Goal: Task Accomplishment & Management: Manage account settings

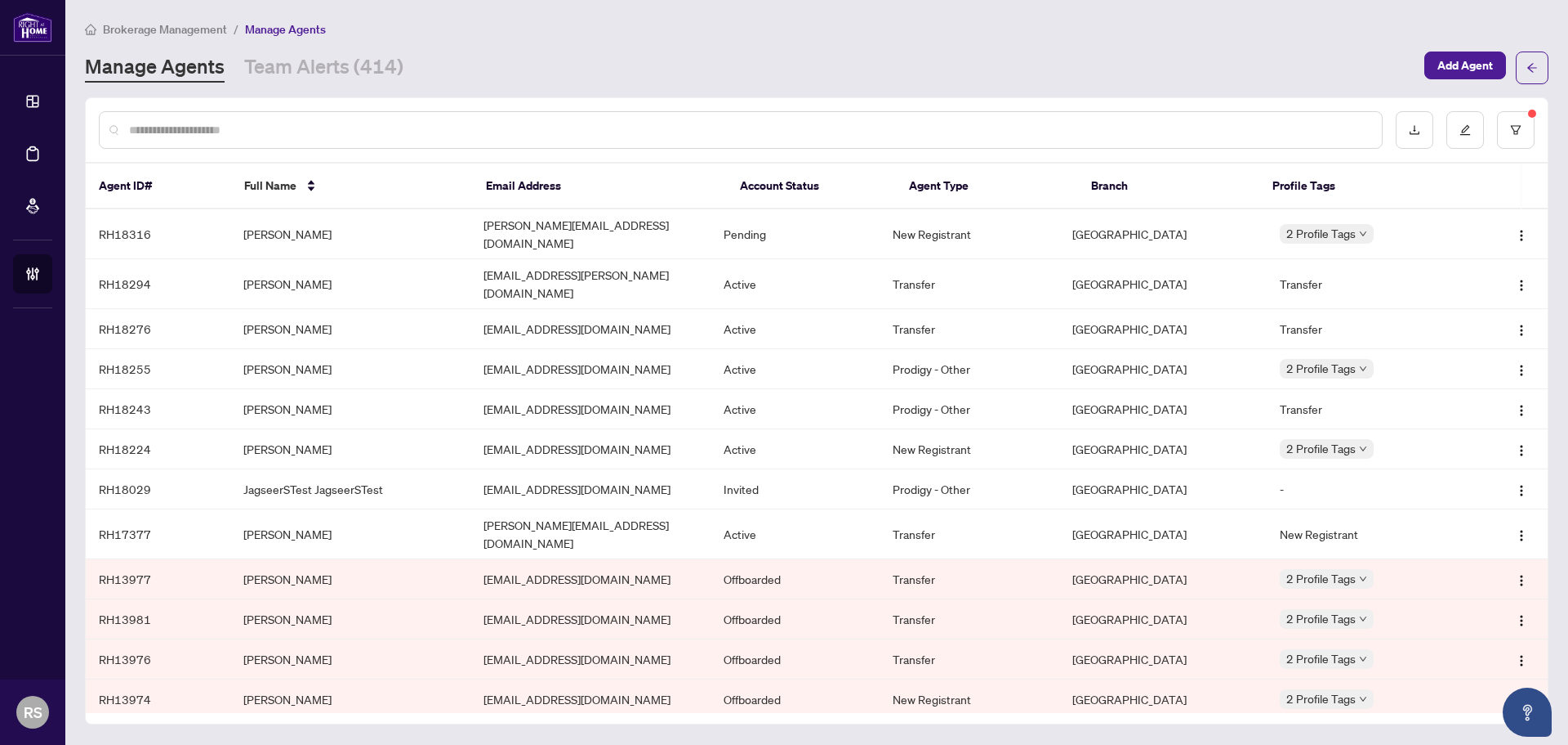
click at [154, 133] on input "text" at bounding box center [749, 130] width 1240 height 18
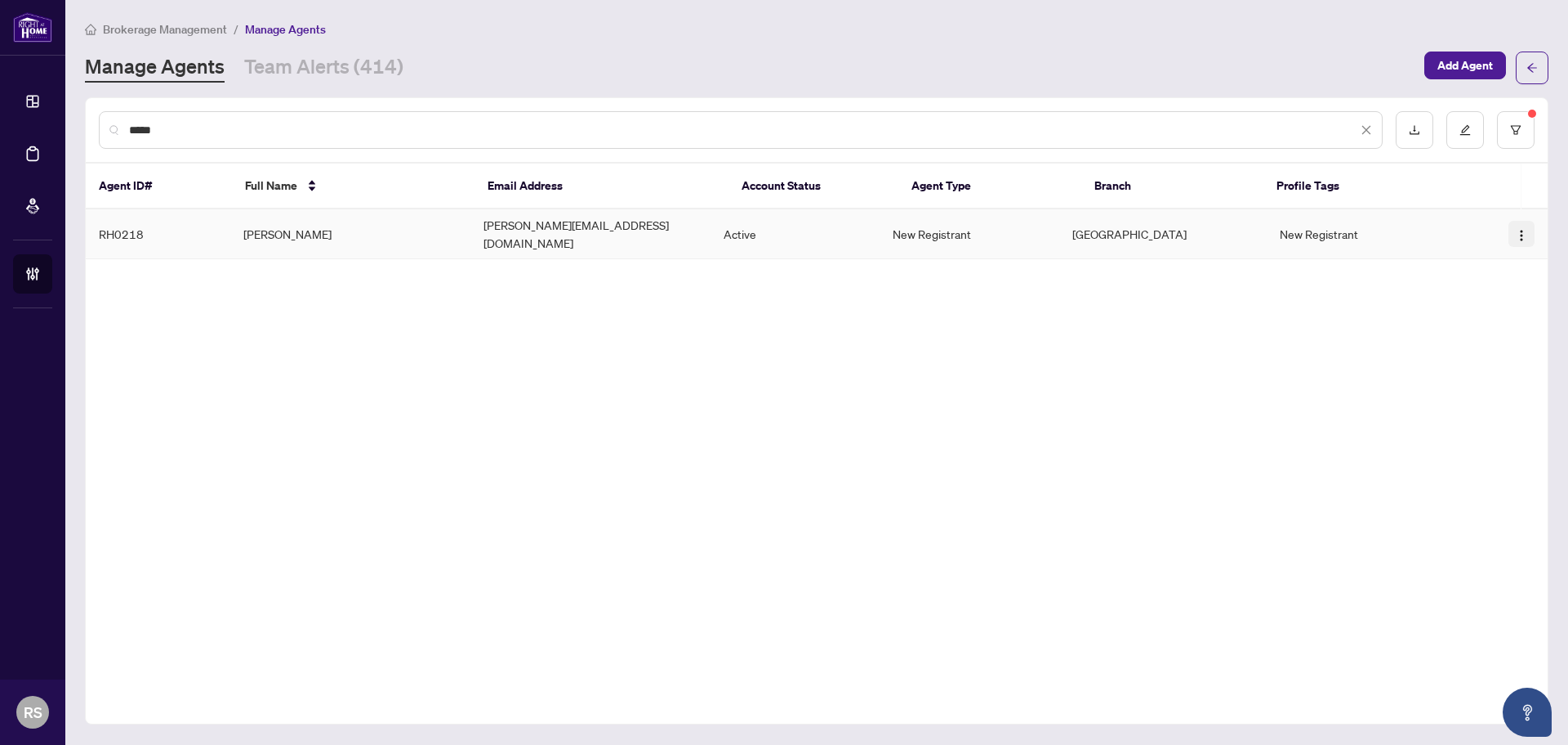
type input "*****"
click at [1524, 232] on img "button" at bounding box center [1522, 235] width 13 height 13
click at [1459, 315] on span "Offboard Agent" at bounding box center [1478, 313] width 89 height 18
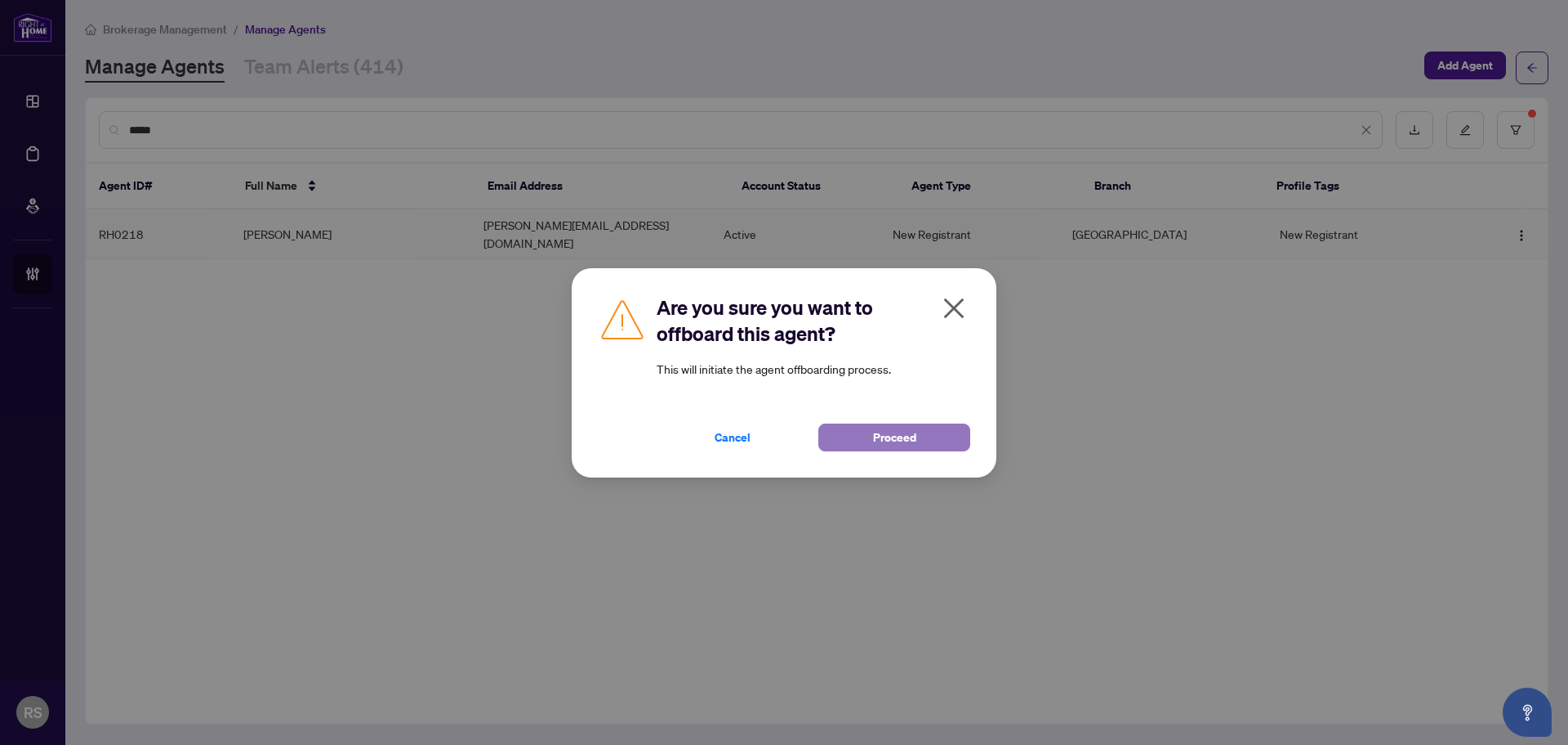
click at [898, 445] on span "Proceed" at bounding box center [894, 437] width 44 height 26
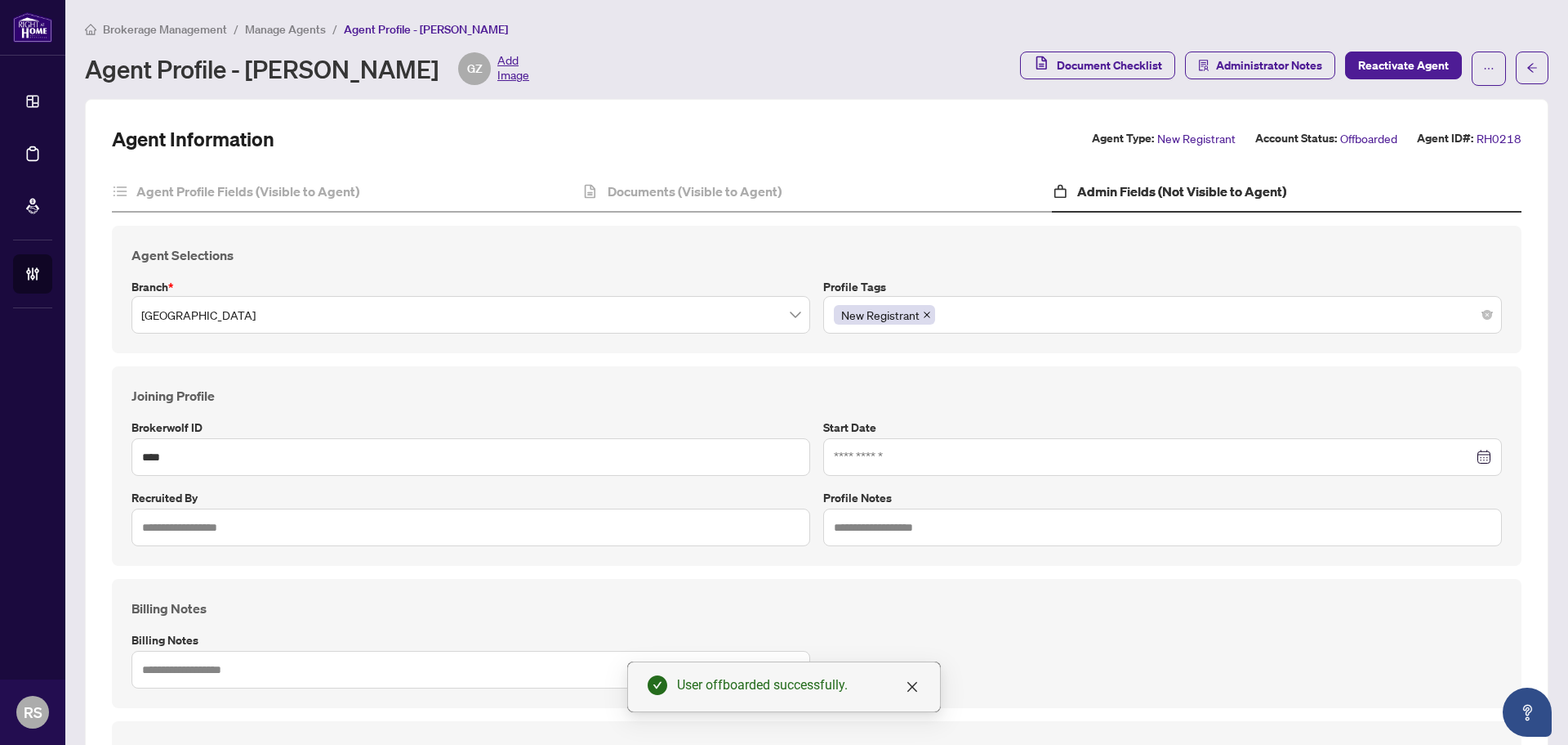
type input "**********"
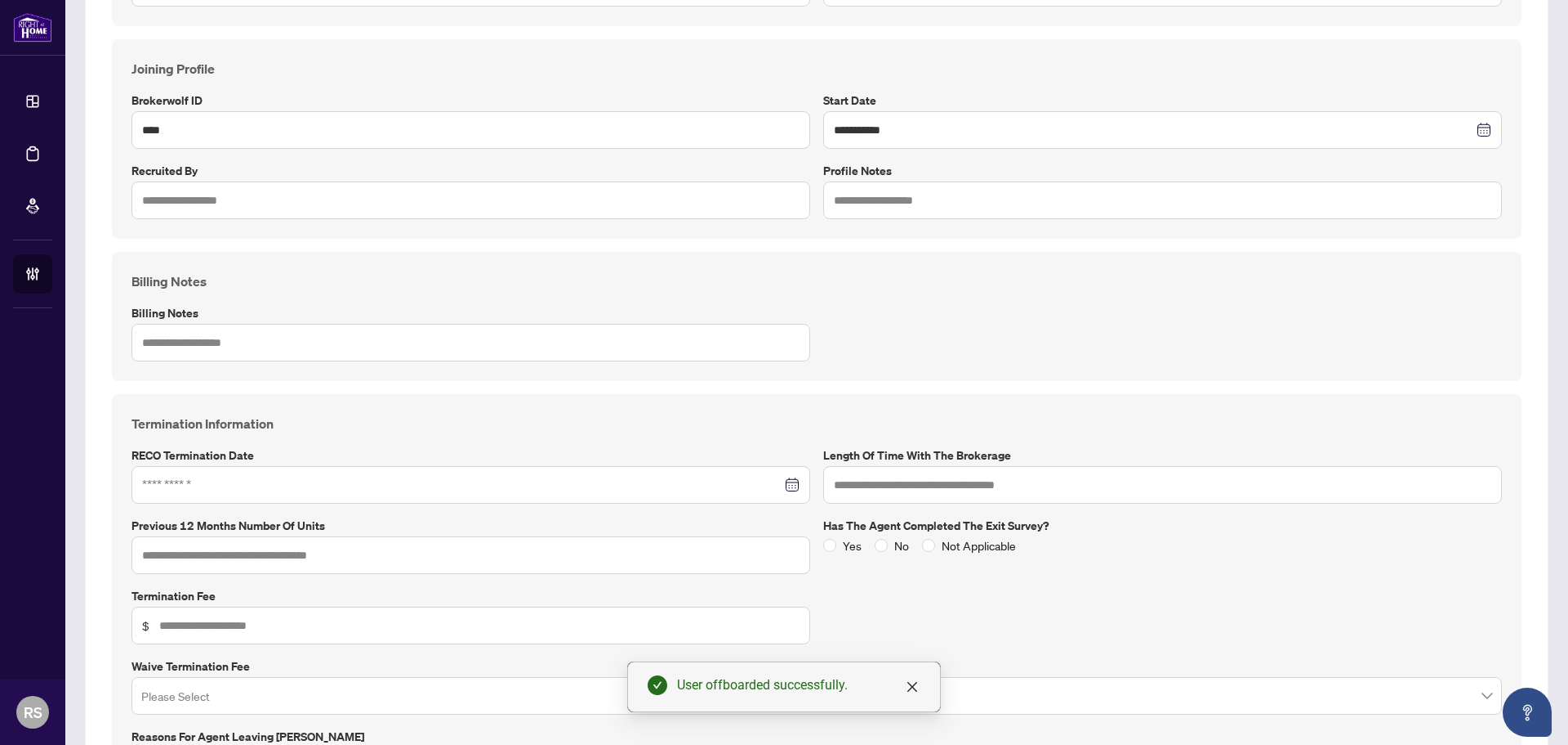
scroll to position [621, 0]
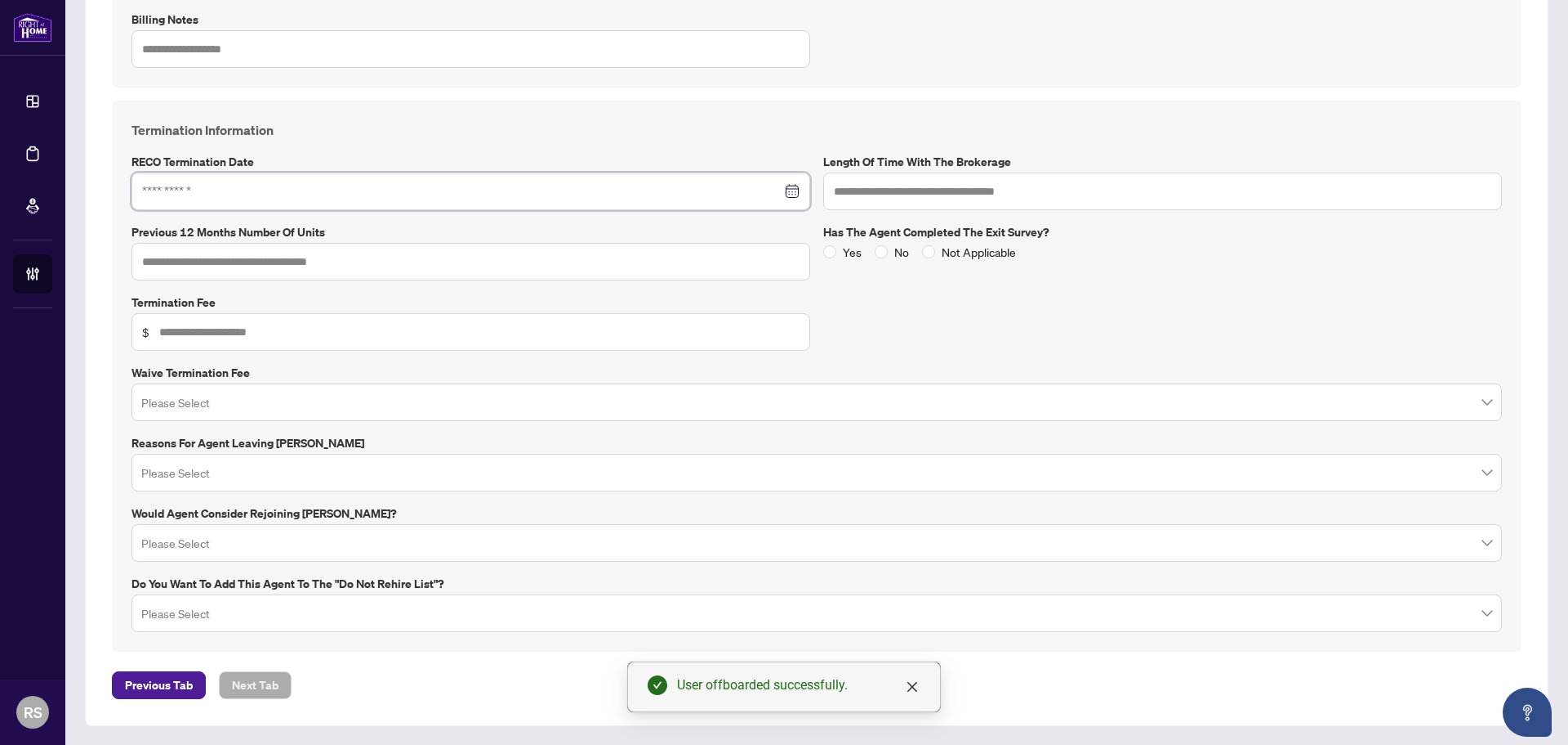
click at [183, 198] on input at bounding box center [462, 191] width 639 height 18
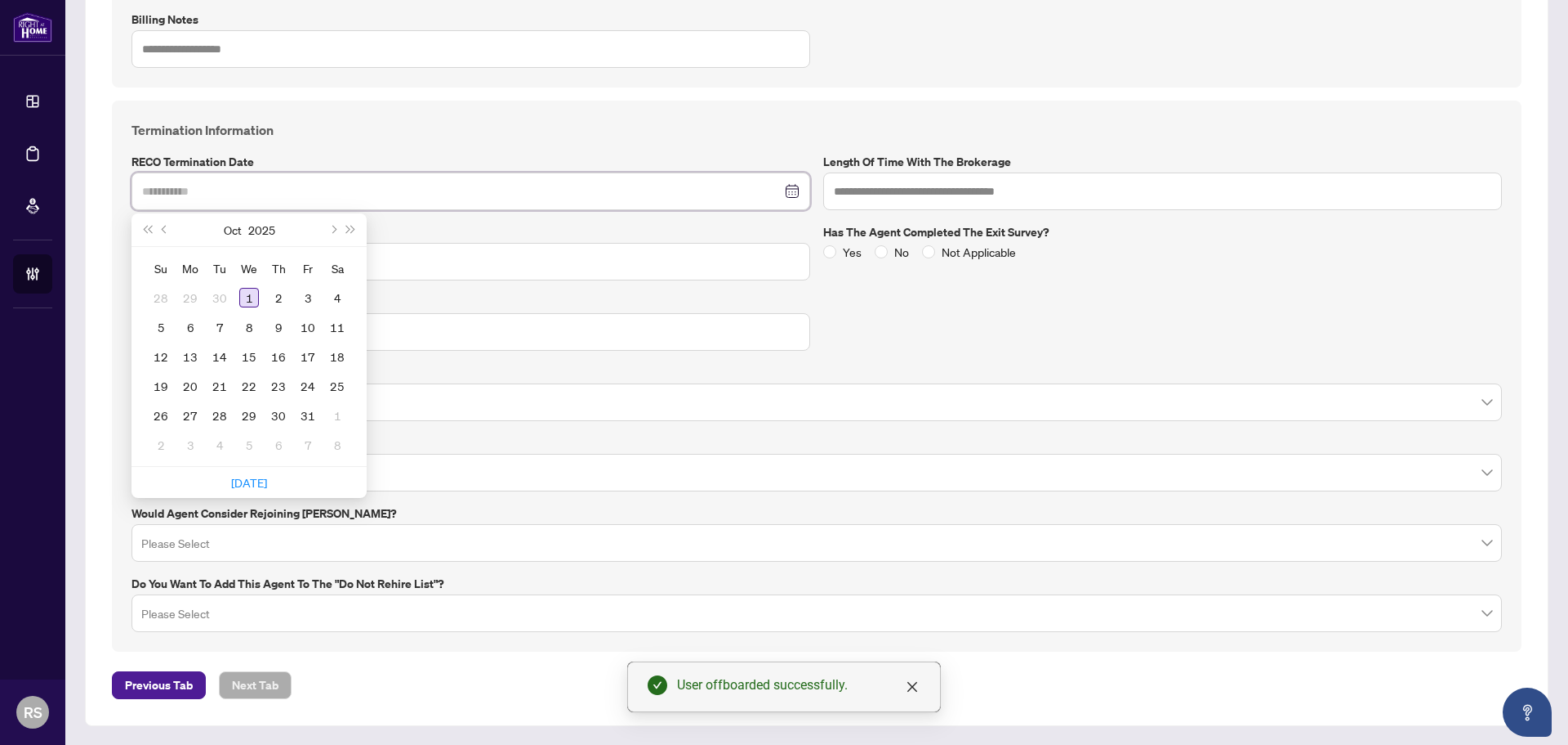
type input "**********"
click at [248, 301] on div "1" at bounding box center [249, 297] width 20 height 20
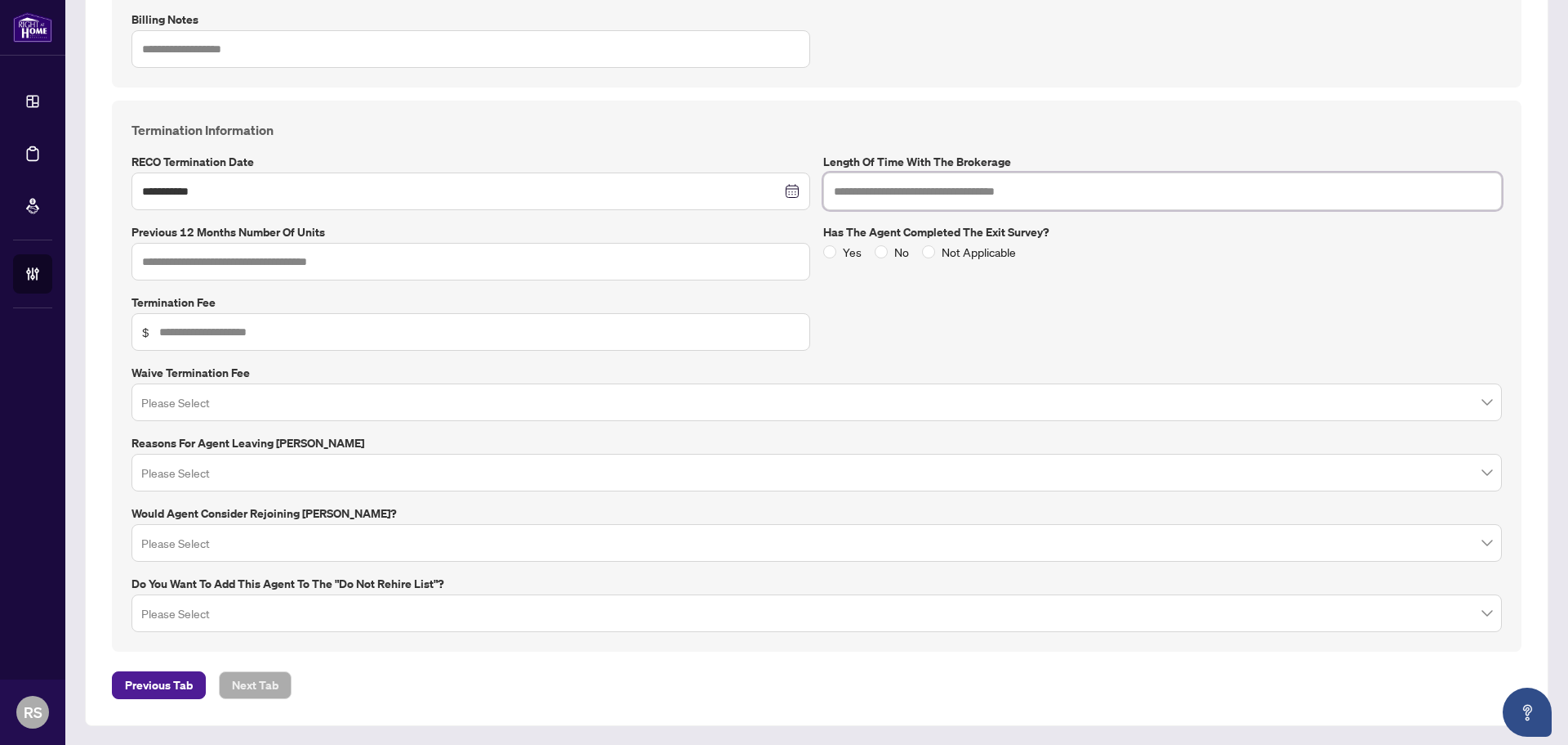
click at [887, 192] on input "text" at bounding box center [1162, 191] width 679 height 38
type input "*****"
click at [165, 254] on input "text" at bounding box center [471, 262] width 679 height 38
type input "*"
click at [256, 332] on input "text" at bounding box center [480, 332] width 640 height 18
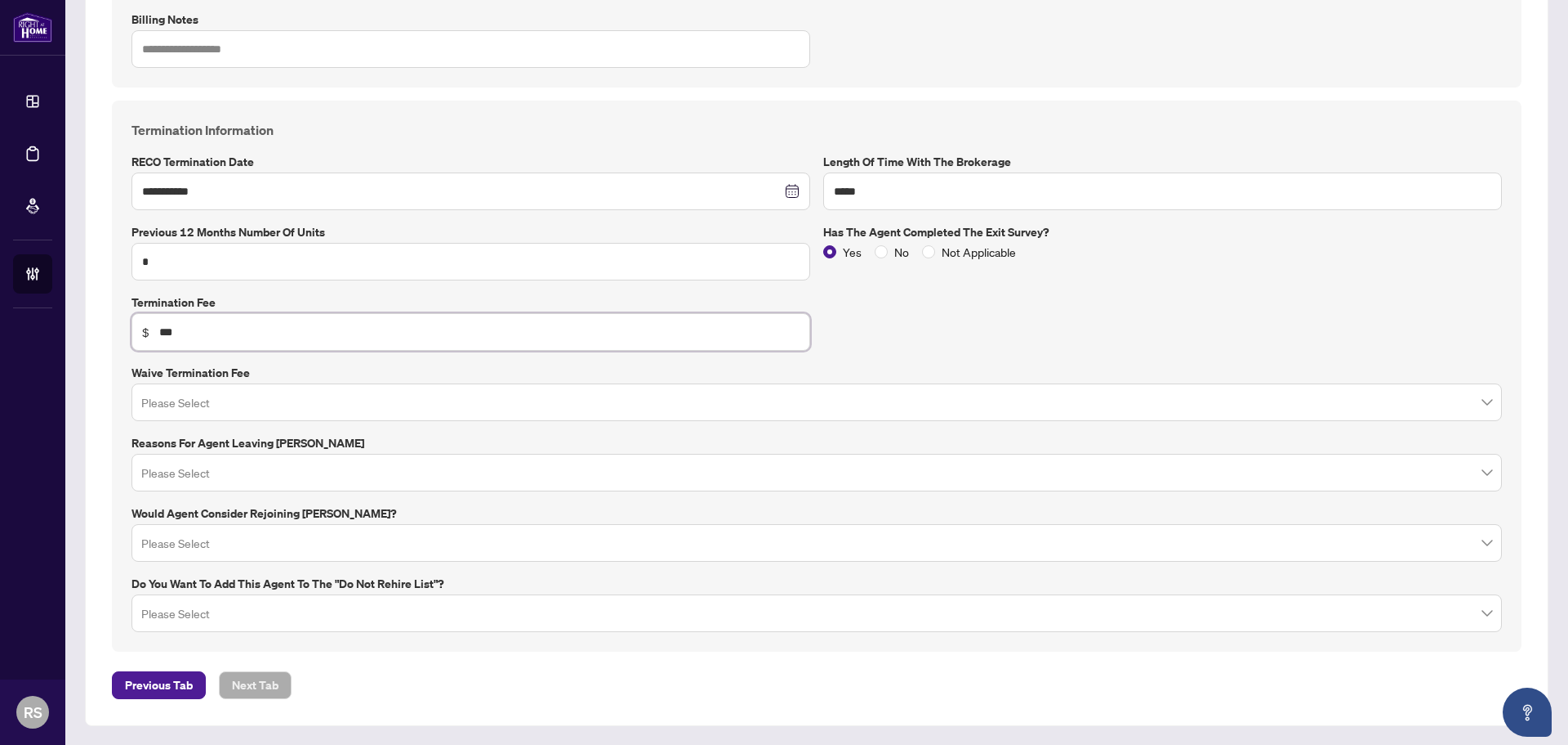
type input "***"
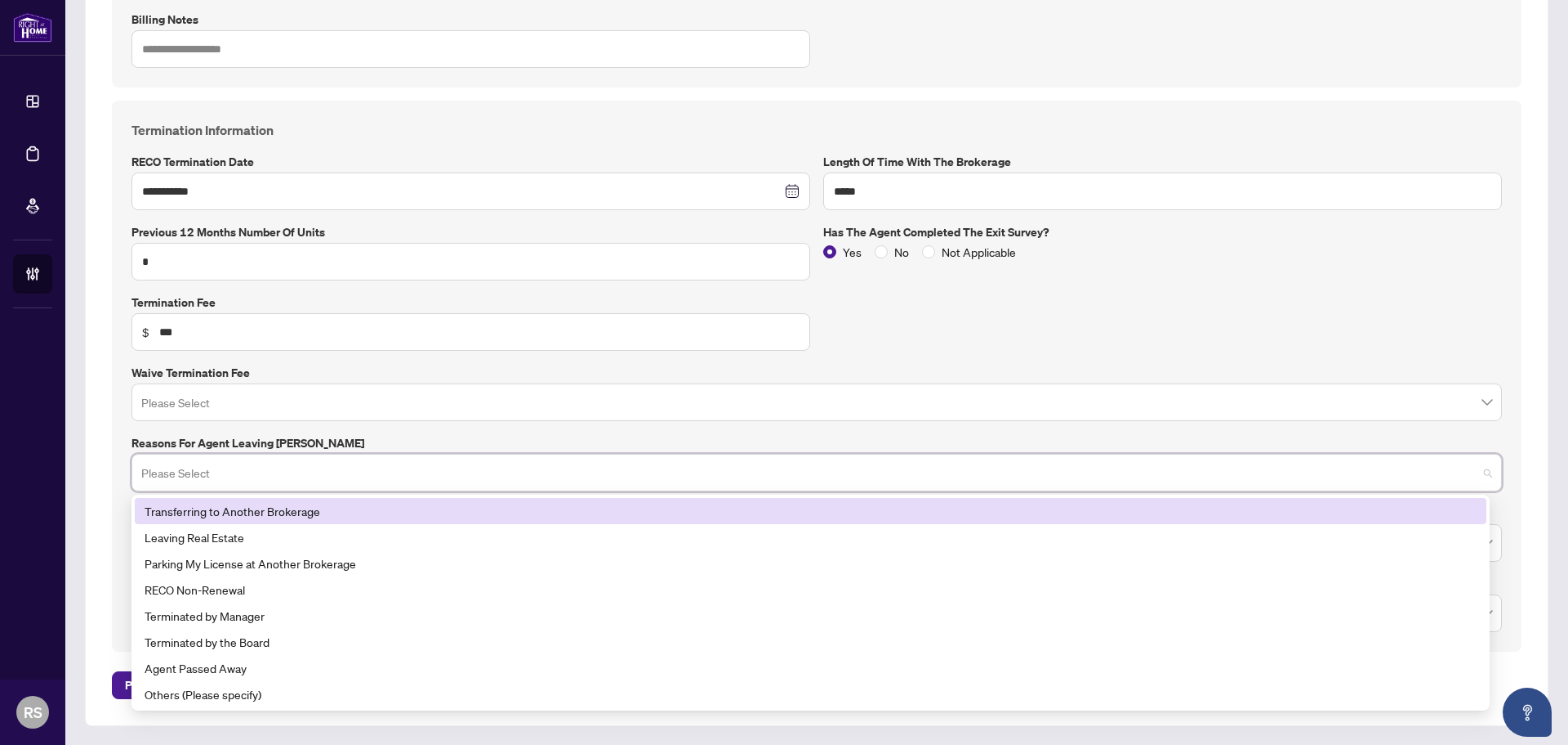
click at [206, 476] on input "search" at bounding box center [810, 475] width 1336 height 36
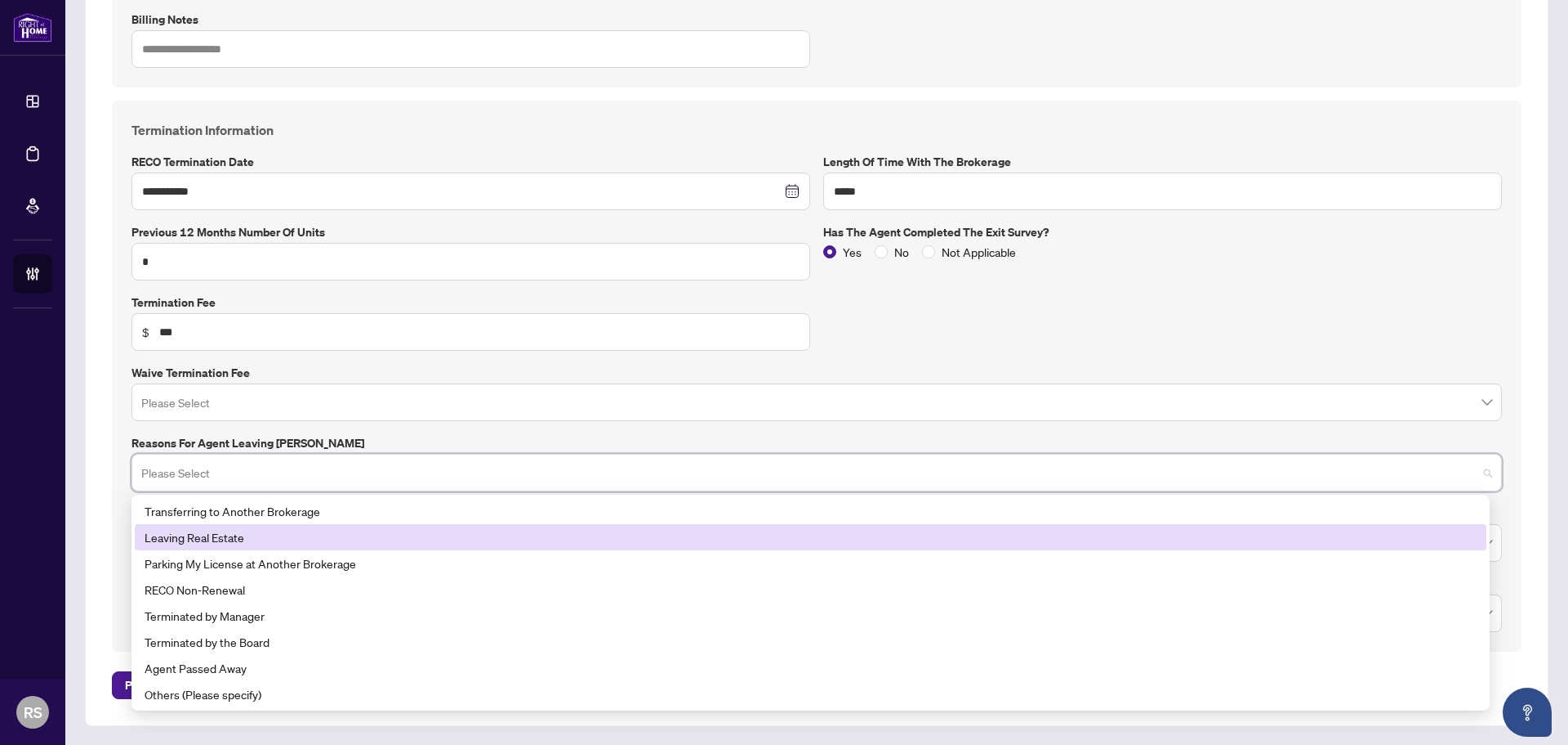
click at [215, 536] on div "Leaving Real Estate" at bounding box center [810, 537] width 1332 height 18
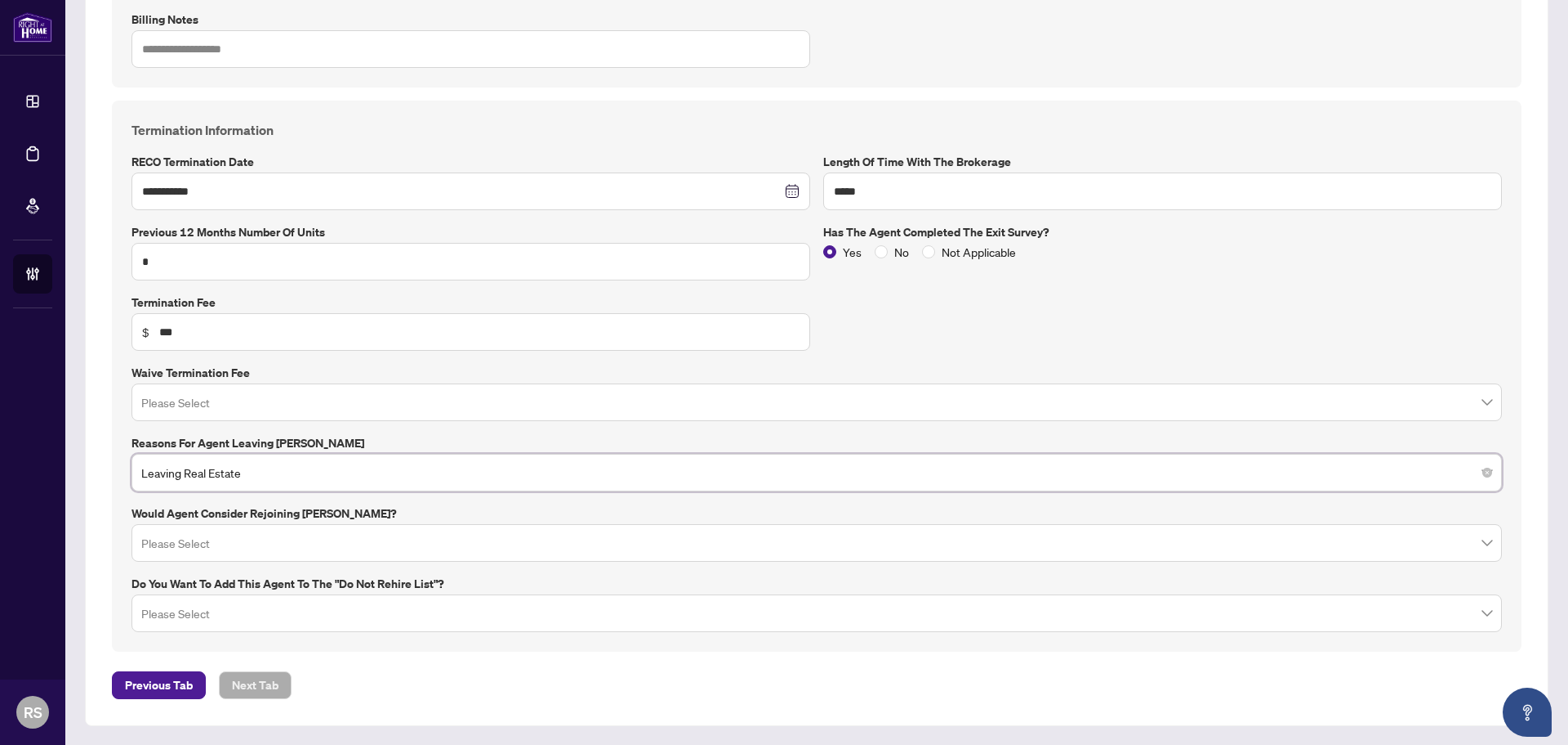
click at [216, 546] on input "search" at bounding box center [810, 545] width 1336 height 36
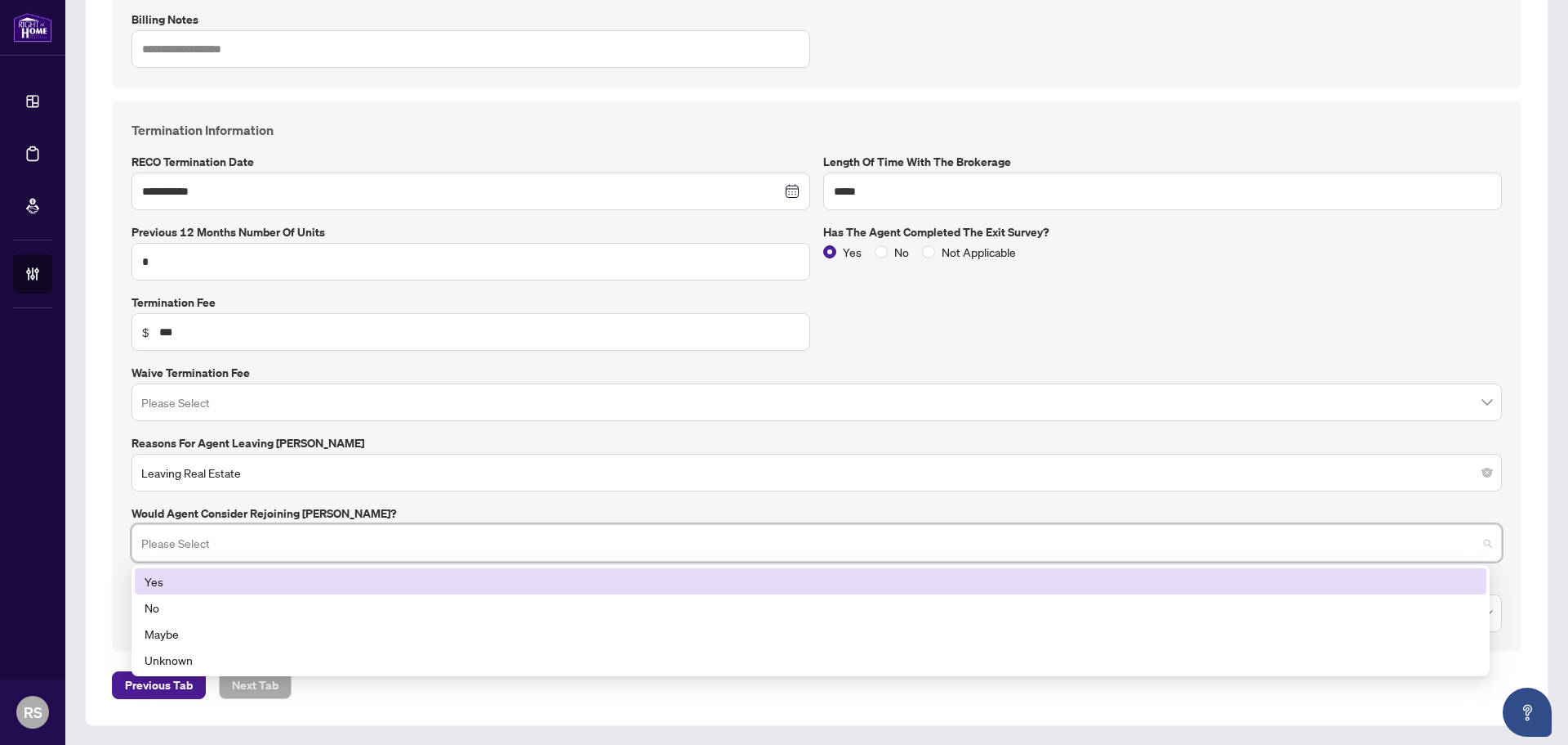
click at [154, 580] on div "Yes" at bounding box center [810, 581] width 1332 height 18
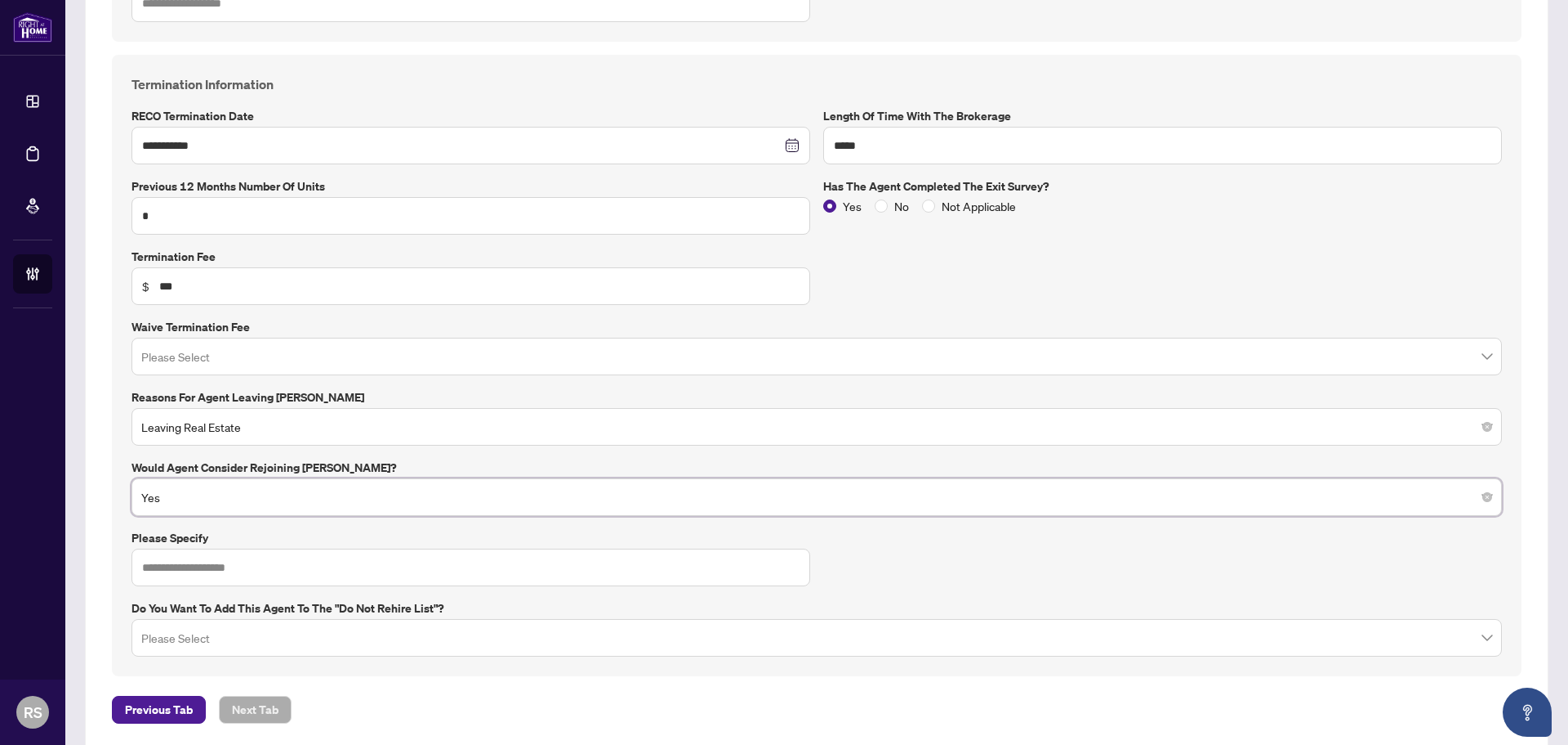
scroll to position [691, 0]
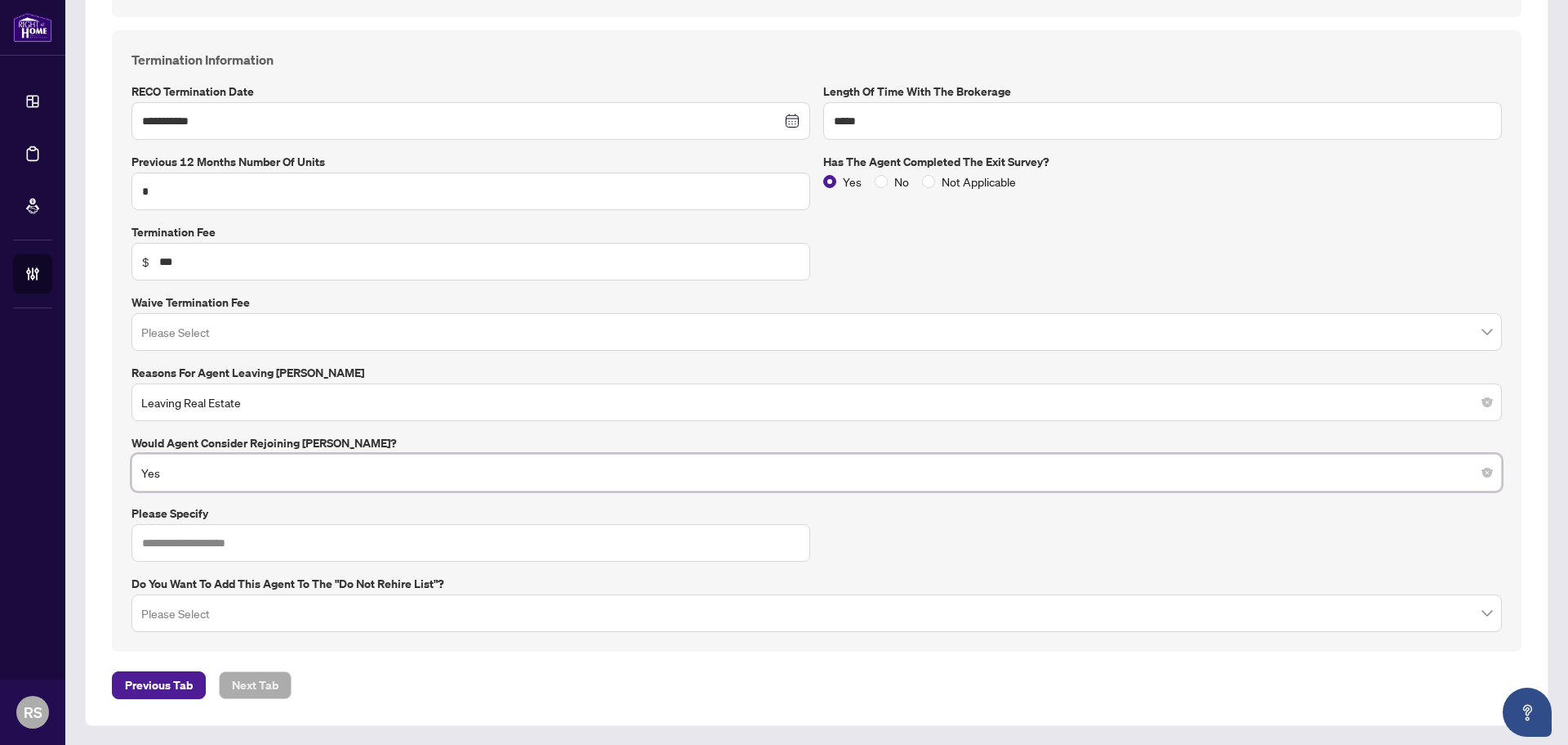
click at [167, 614] on input "search" at bounding box center [810, 616] width 1336 height 36
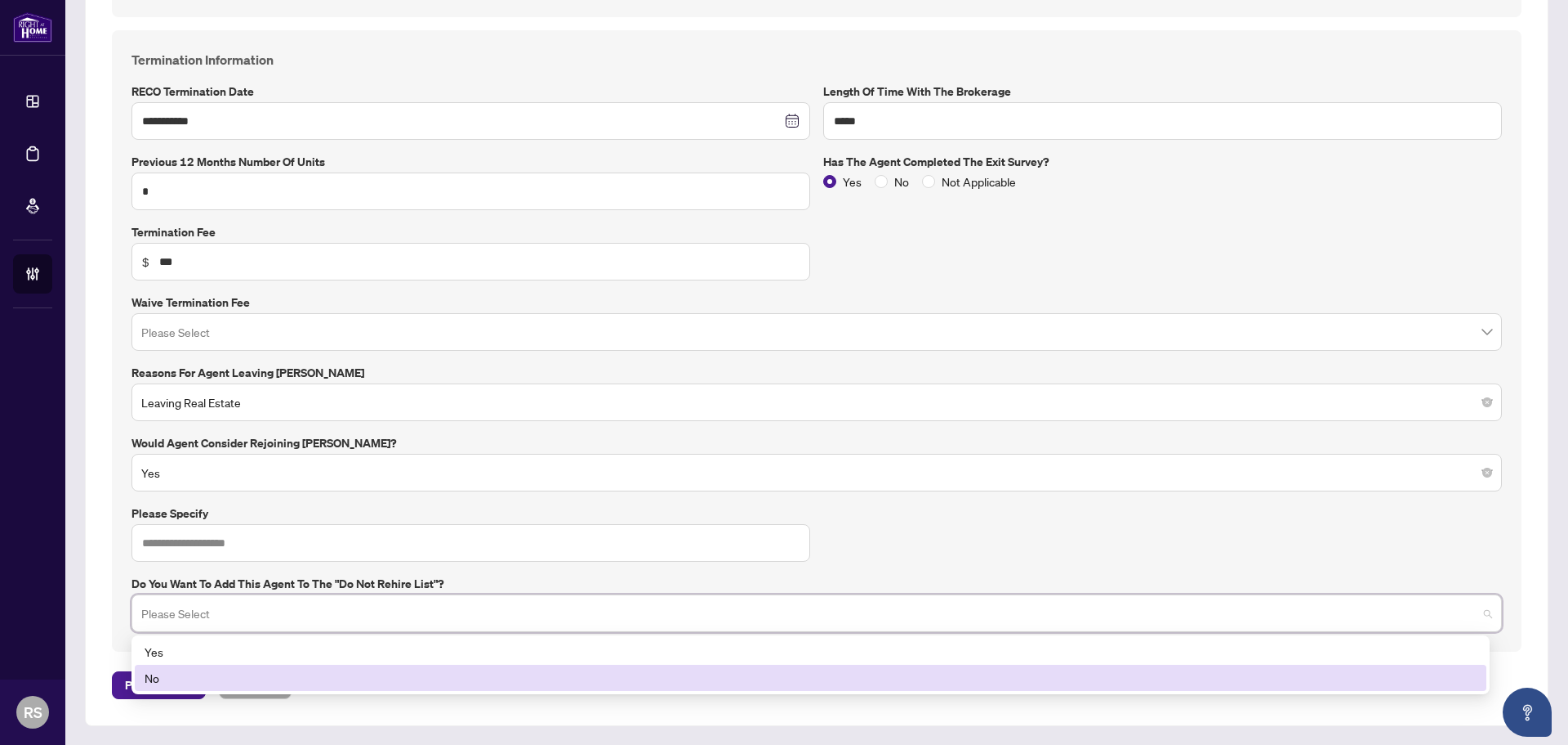
click at [156, 678] on div "No" at bounding box center [810, 677] width 1332 height 18
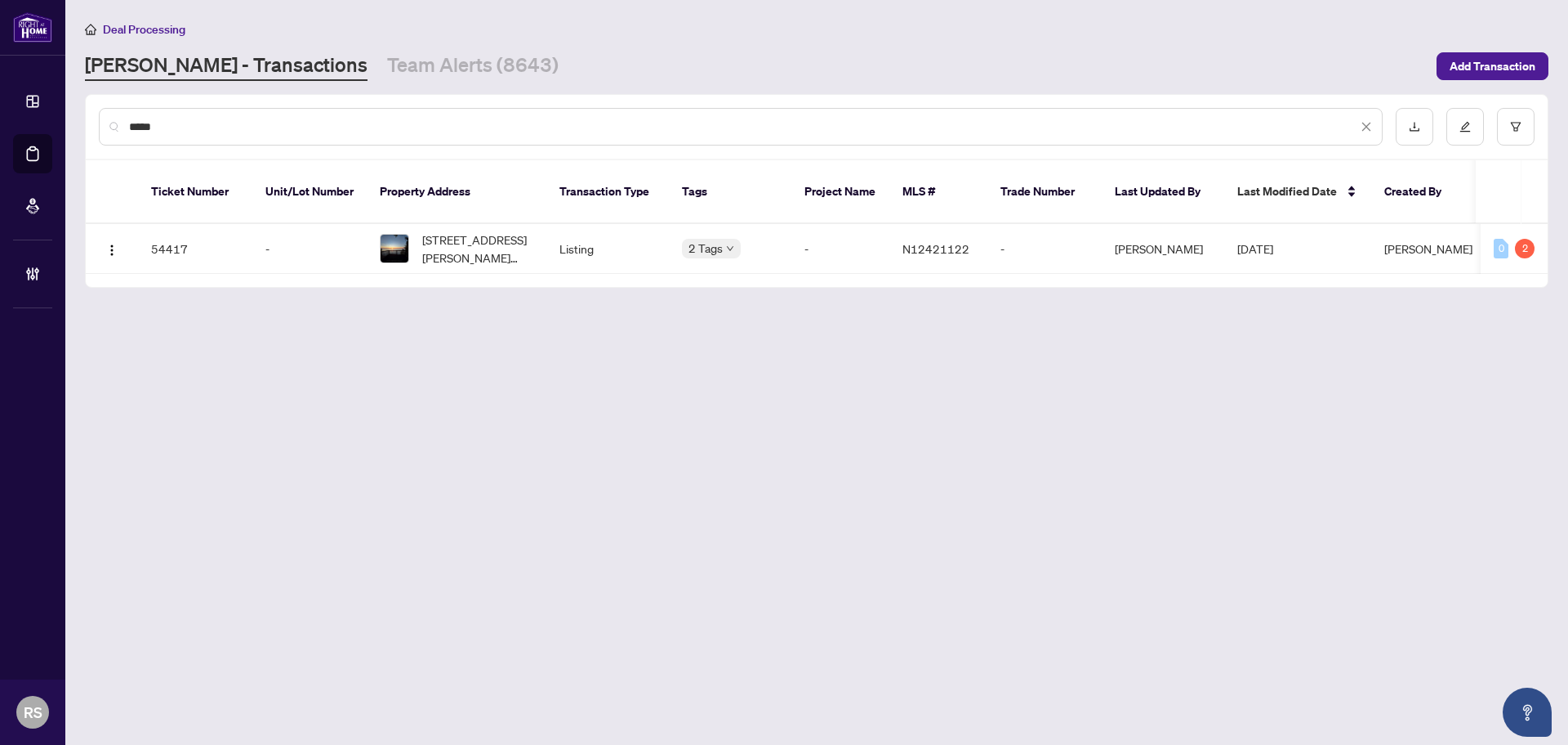
drag, startPoint x: 225, startPoint y: 128, endPoint x: 83, endPoint y: 126, distance: 142.0
click at [83, 126] on main "Deal Processing RAHR - Transactions Team Alerts (8643) Add Transaction ***** Ti…" at bounding box center [816, 372] width 1503 height 745
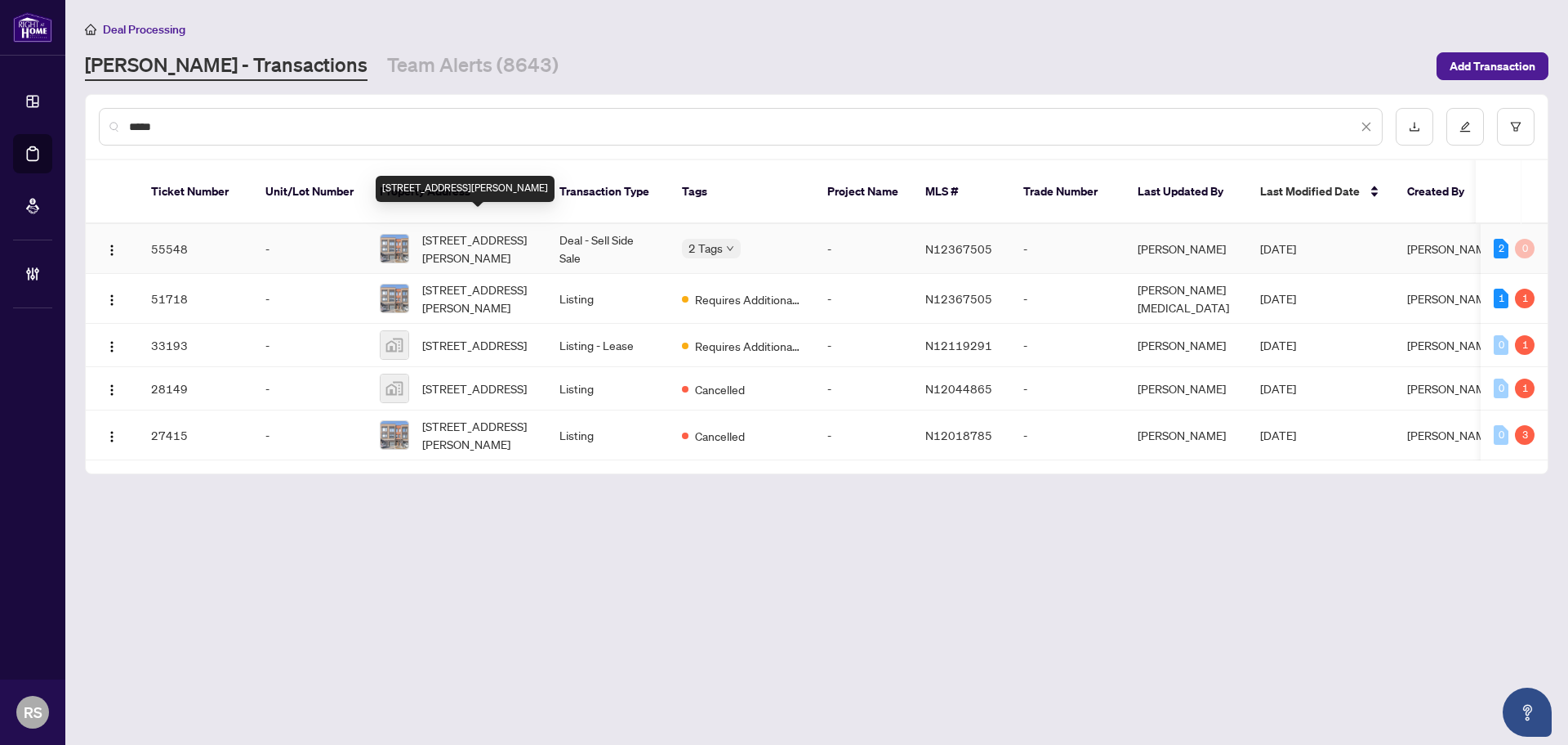
type input "*****"
click at [476, 234] on span "22 Garneau St, Vaughan, Ontario L4L 0M1, Canada" at bounding box center [477, 249] width 111 height 36
click at [387, 64] on link "Team Alerts (8643)" at bounding box center [473, 67] width 172 height 30
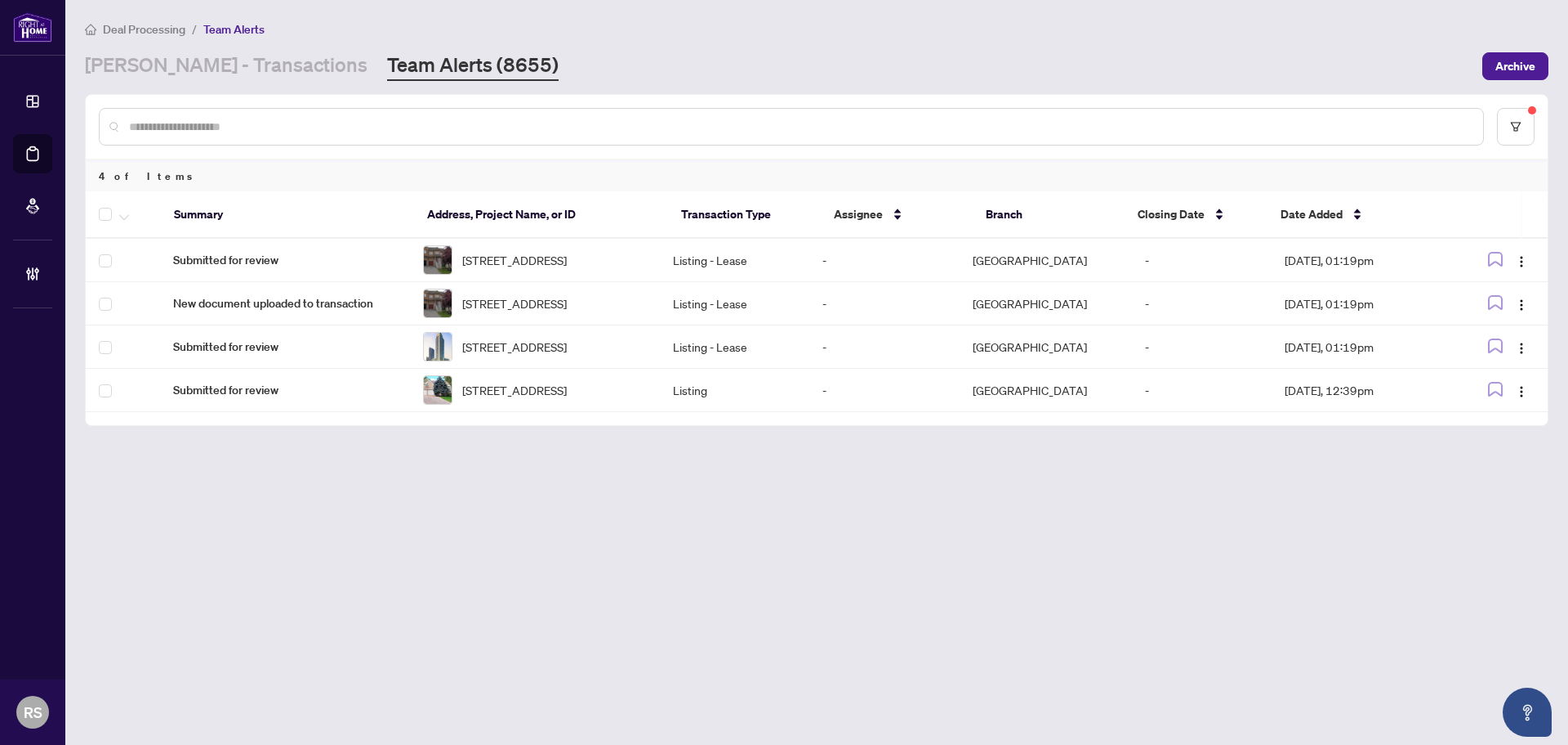
click at [230, 128] on input "text" at bounding box center [800, 127] width 1341 height 18
click at [200, 58] on link "[PERSON_NAME] - Transactions" at bounding box center [226, 67] width 283 height 30
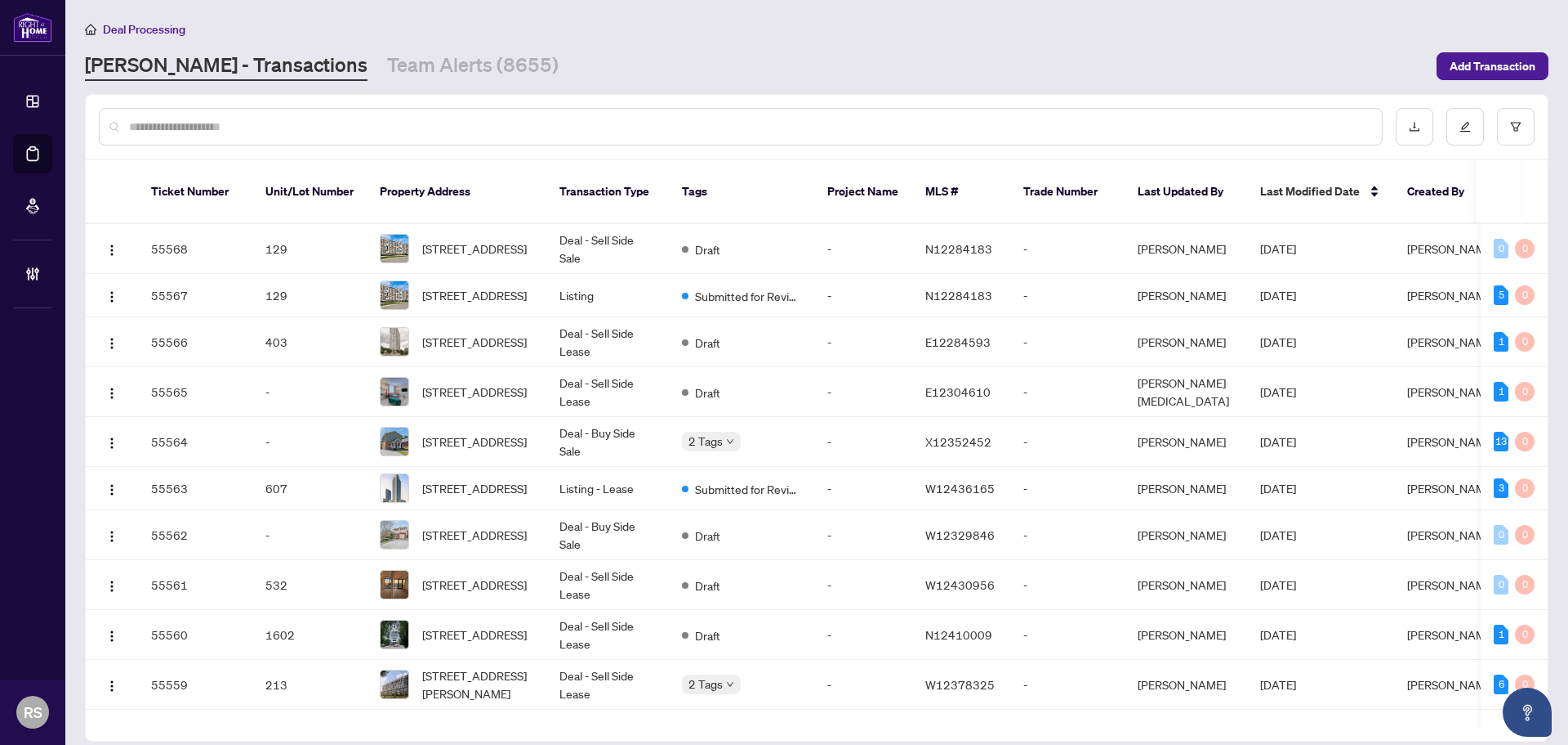
click at [177, 123] on input "text" at bounding box center [749, 127] width 1240 height 18
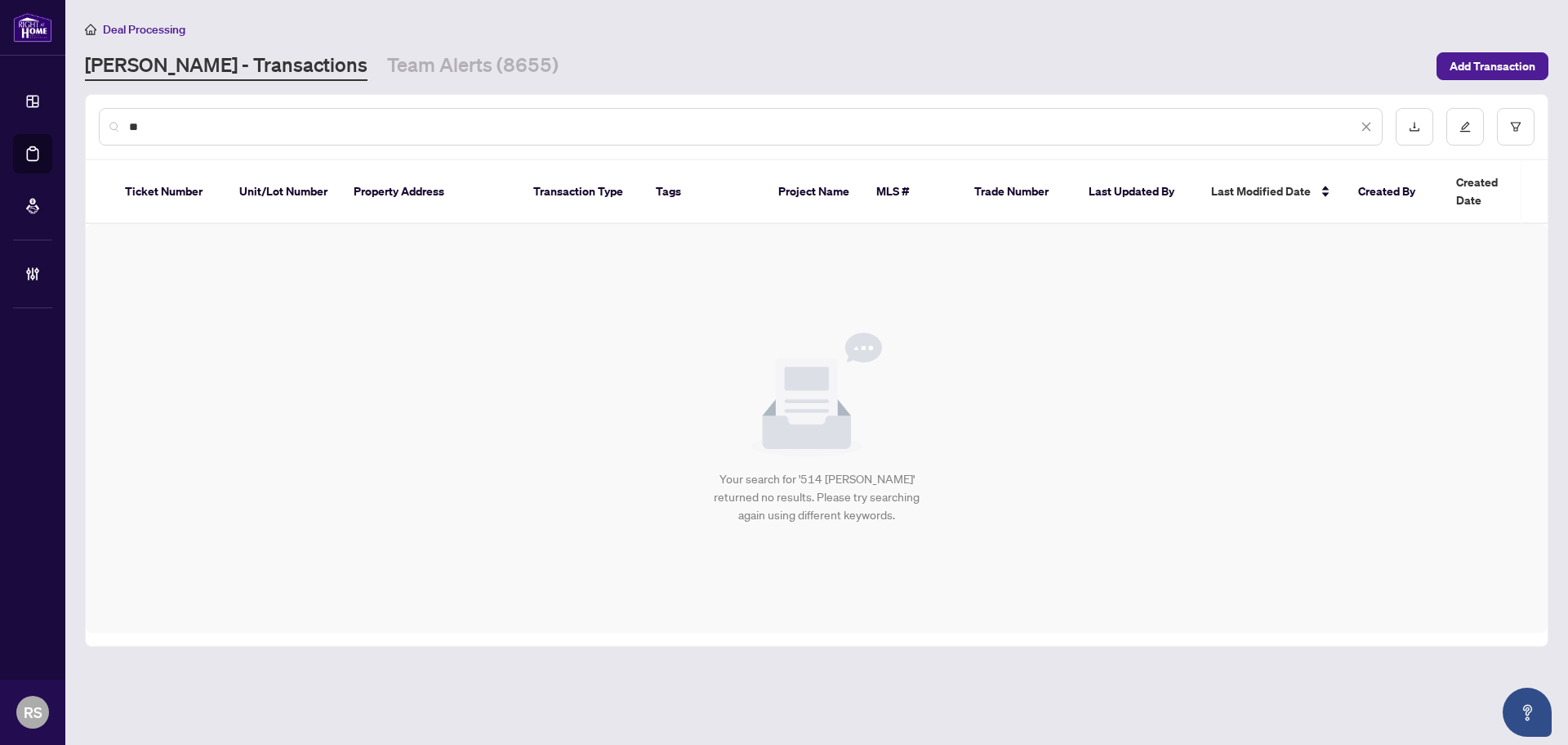
type input "*"
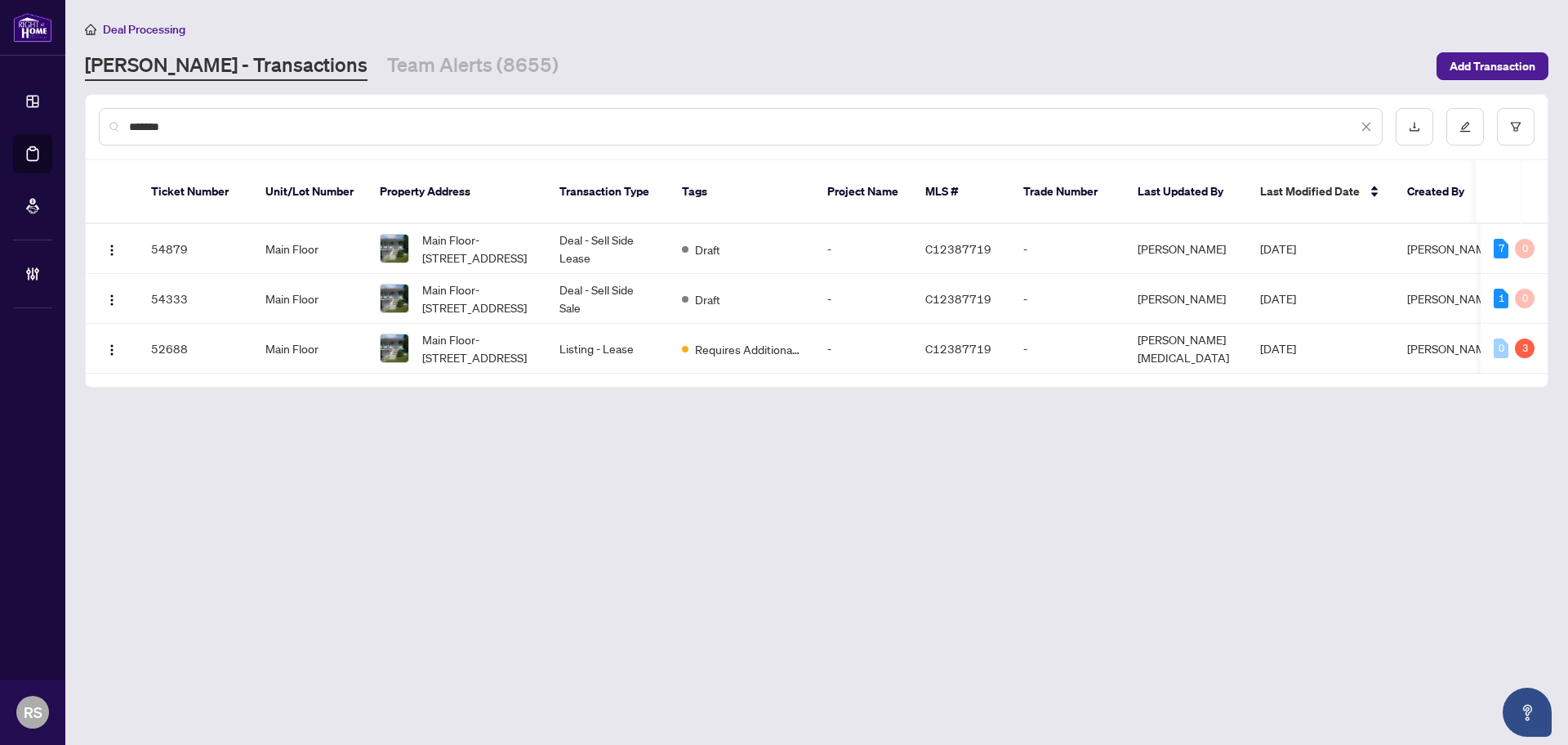
type input "*******"
click at [148, 64] on link "[PERSON_NAME] - Transactions" at bounding box center [226, 67] width 283 height 30
click at [392, 68] on link "Team Alerts (8655)" at bounding box center [473, 67] width 172 height 30
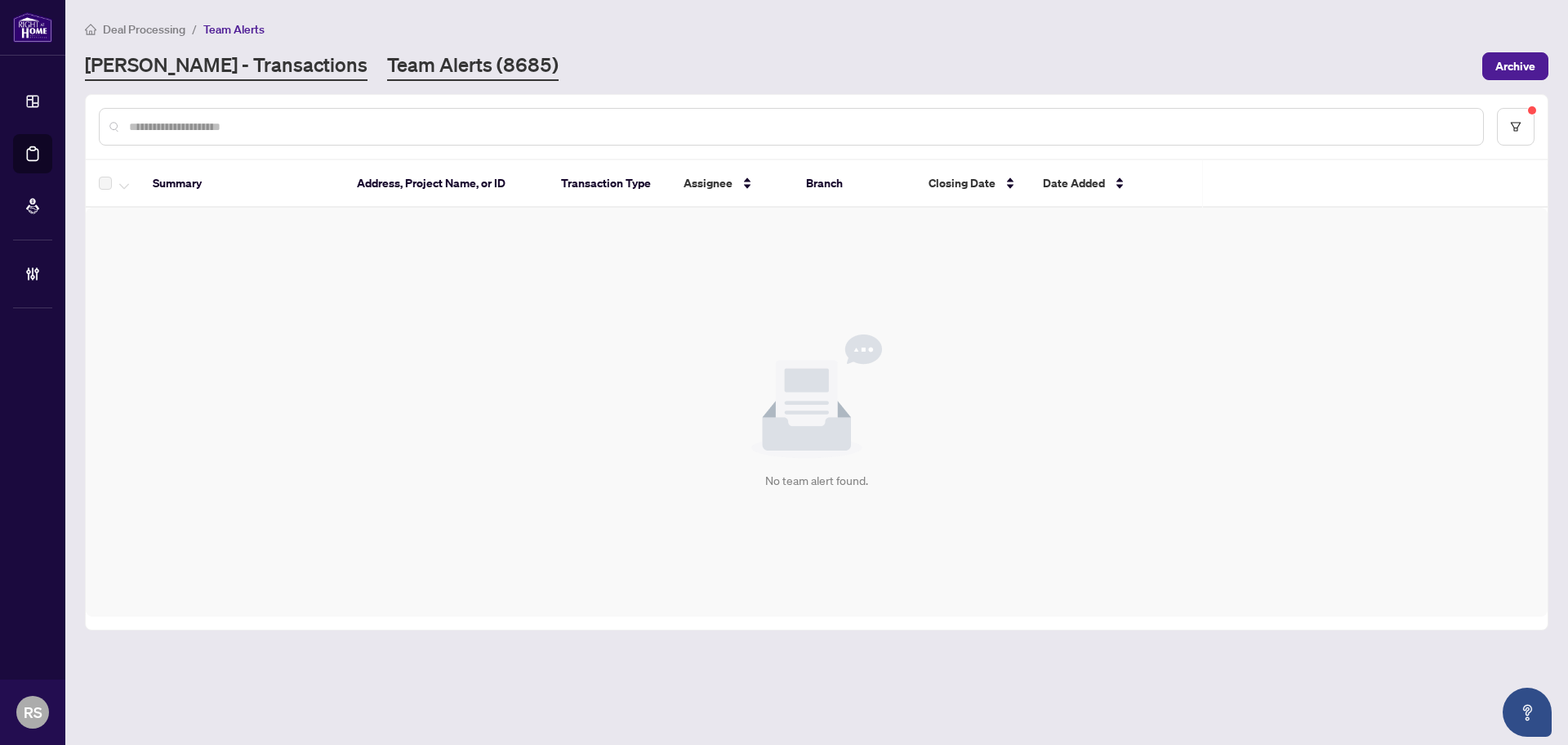
click at [156, 63] on link "RAHR - Transactions" at bounding box center [226, 67] width 283 height 30
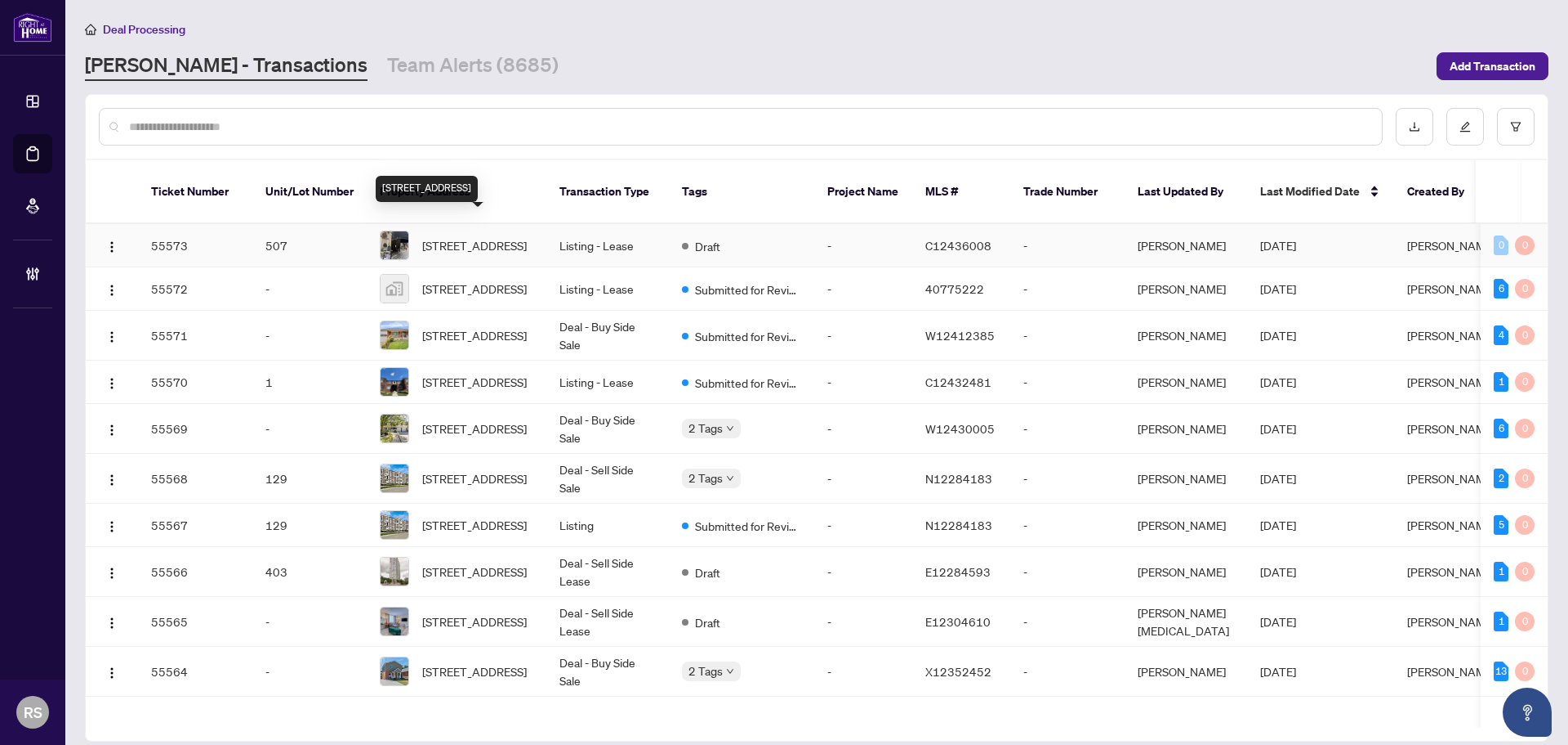
click at [494, 236] on span "507-22 Leader Lane, Toronto, Ontario M5E 0B2, Canada" at bounding box center [474, 245] width 104 height 18
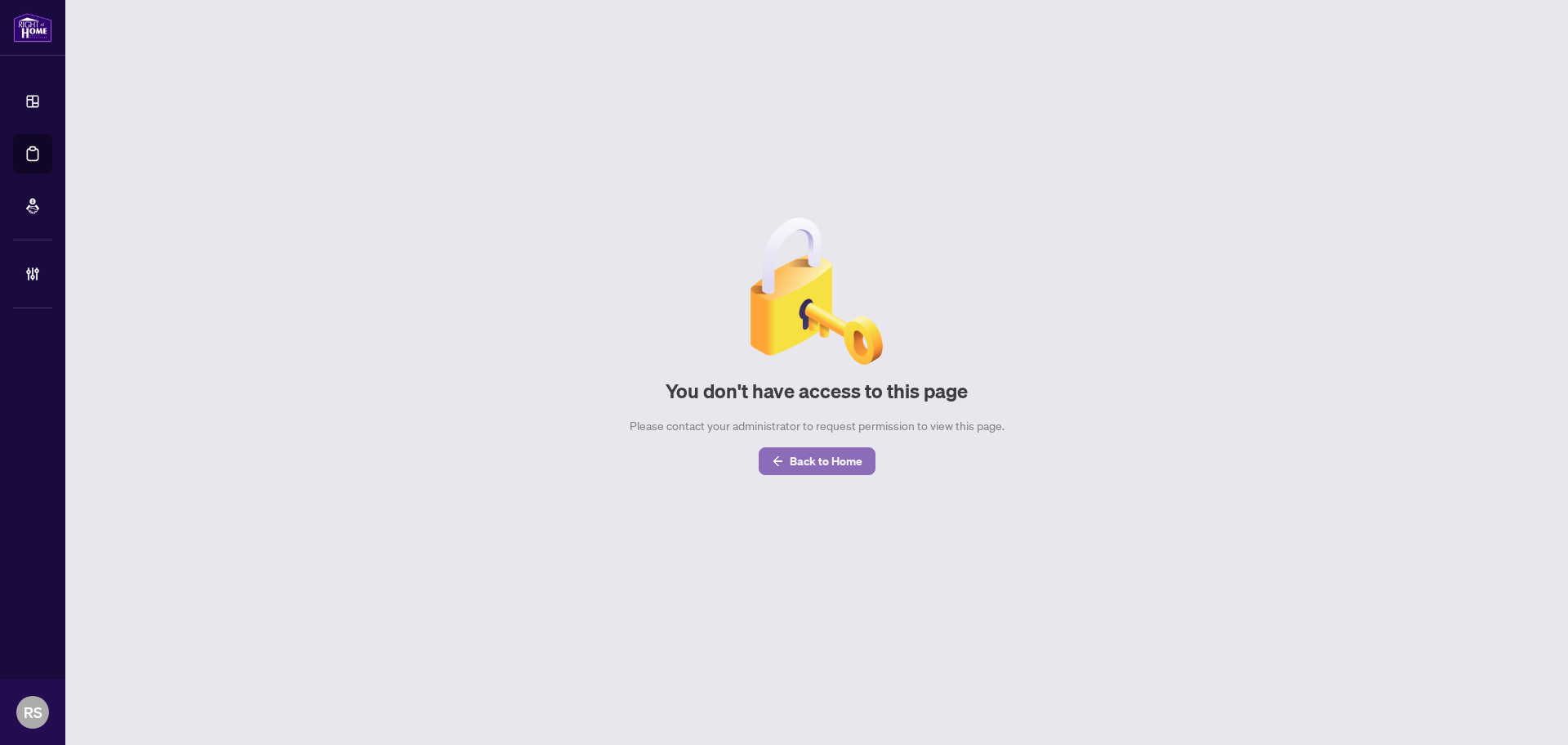
click at [820, 457] on span "Back to Home" at bounding box center [826, 461] width 72 height 26
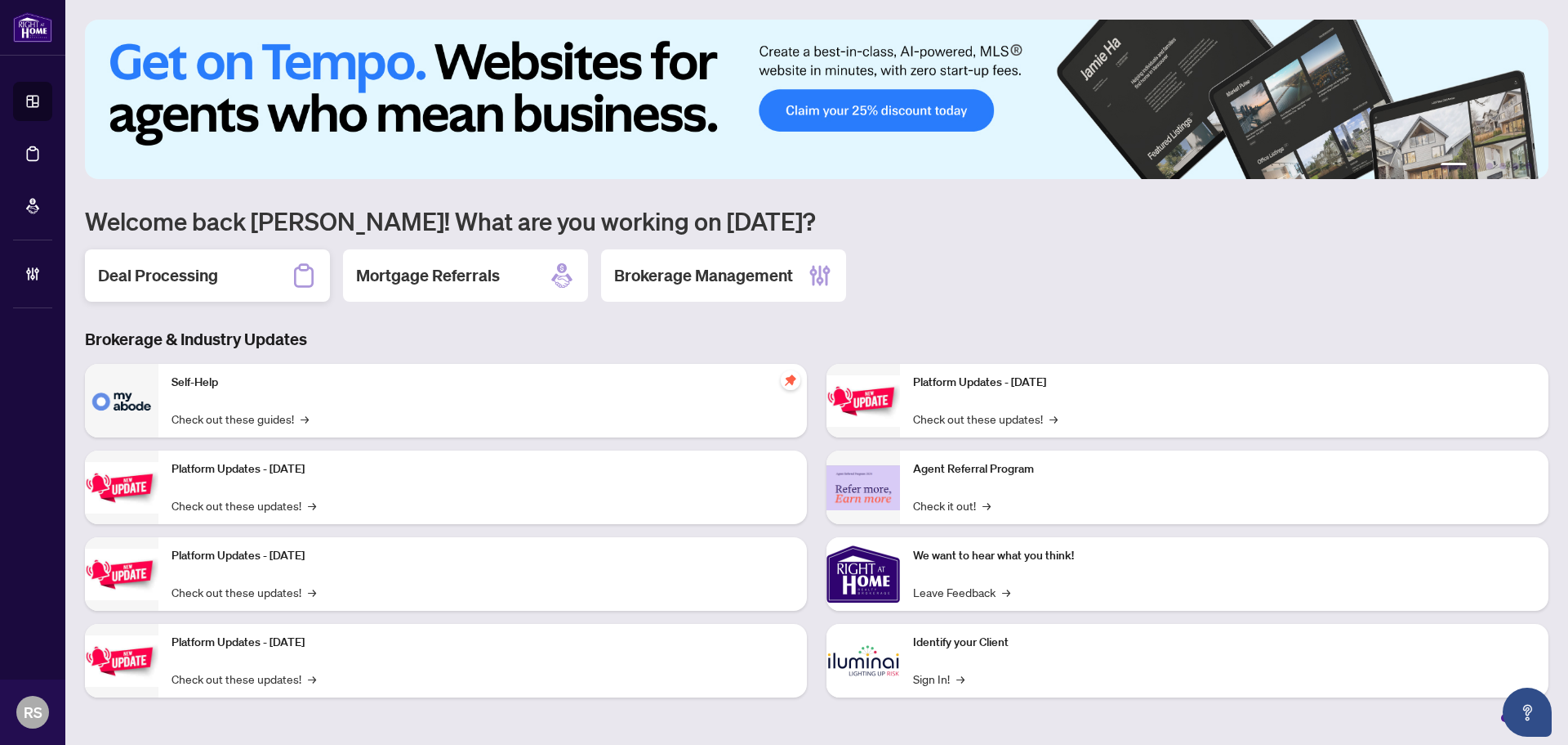
click at [161, 269] on h2 "Deal Processing" at bounding box center [158, 276] width 120 height 23
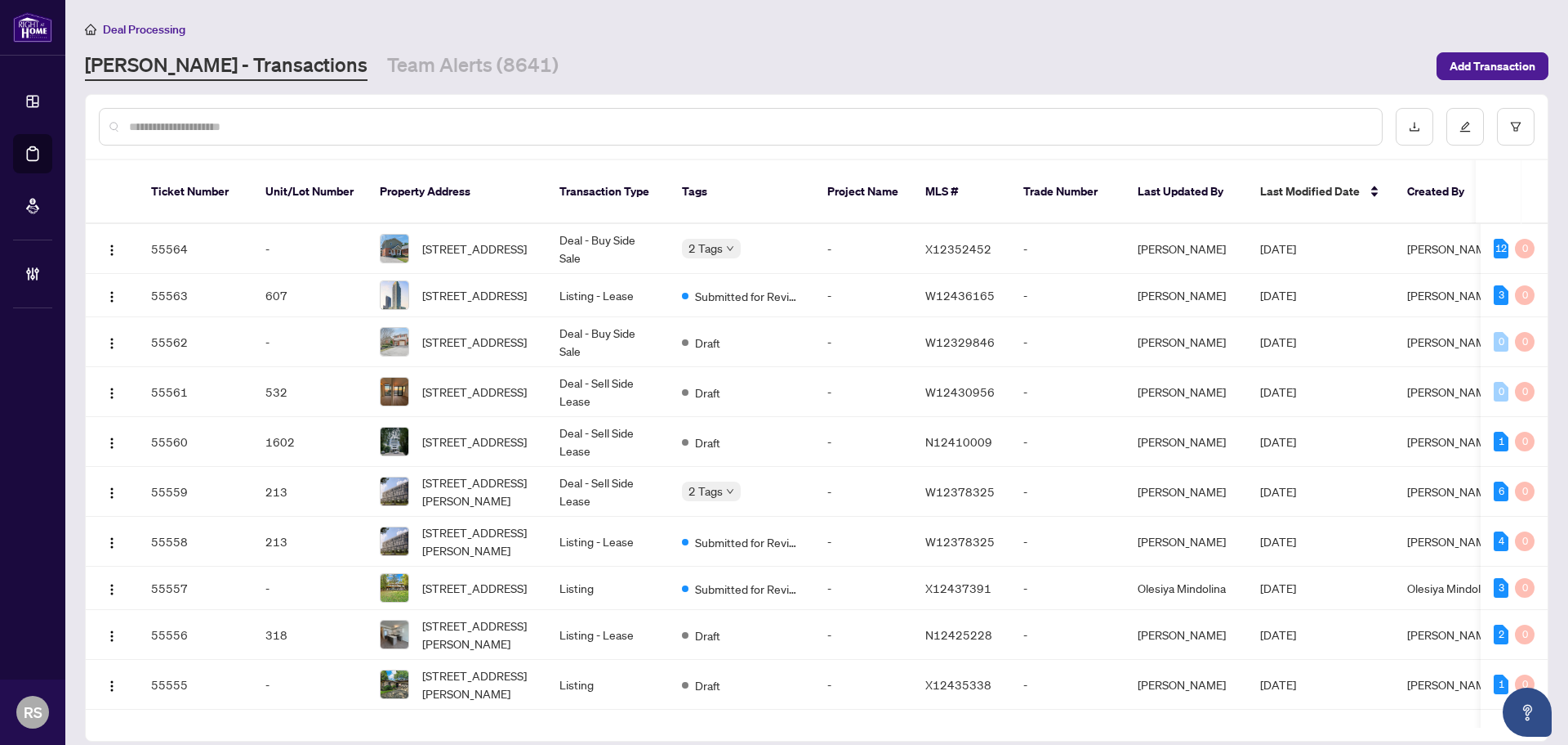
click at [285, 110] on div at bounding box center [740, 127] width 1284 height 38
click at [276, 119] on input "text" at bounding box center [749, 127] width 1240 height 18
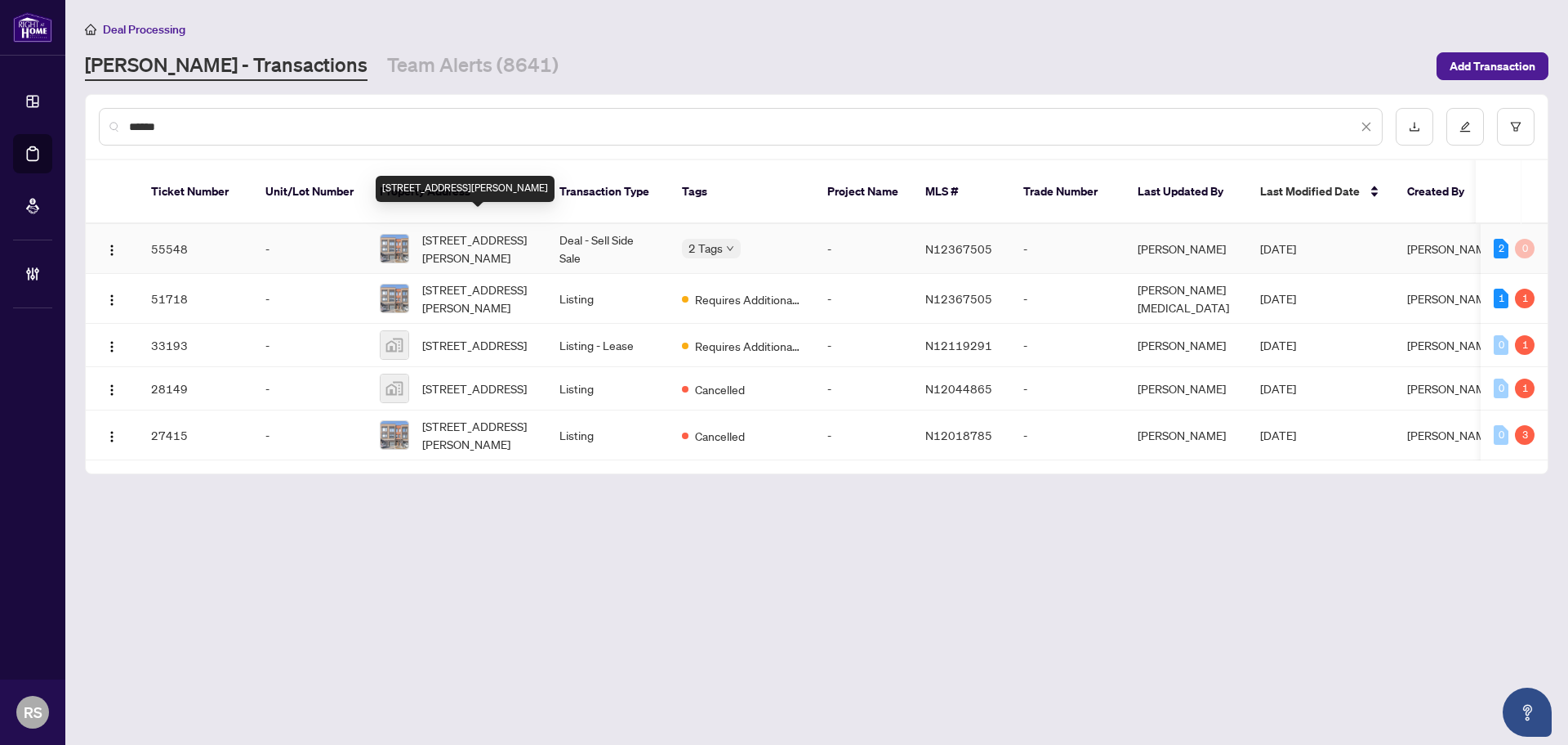
type input "******"
click at [468, 230] on span "22 Garneau St, Vaughan, Ontario L4L 0M1, Canada" at bounding box center [477, 249] width 111 height 36
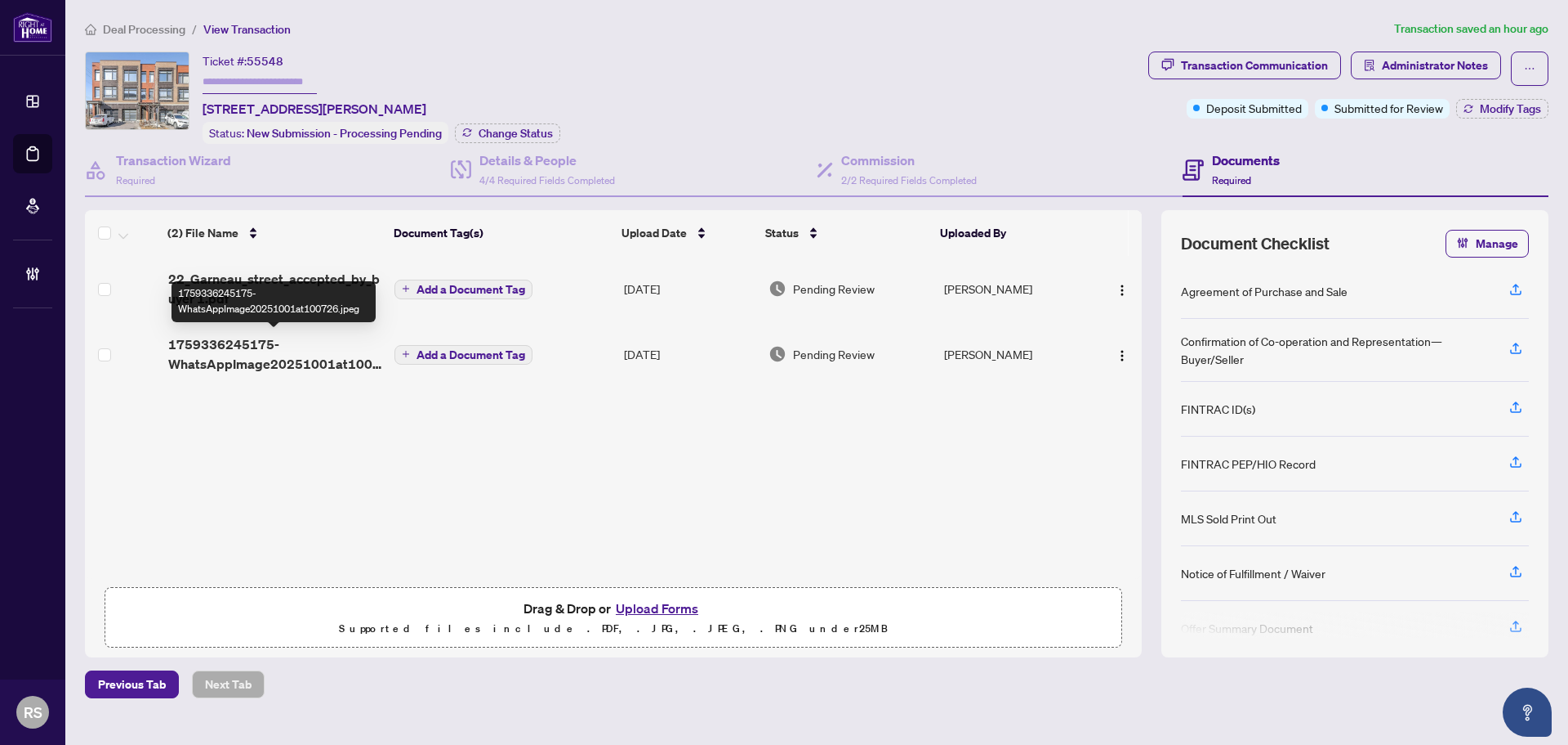
click at [260, 351] on span "1759336245175-WhatsAppImage20251001at100726.jpeg" at bounding box center [276, 354] width 214 height 40
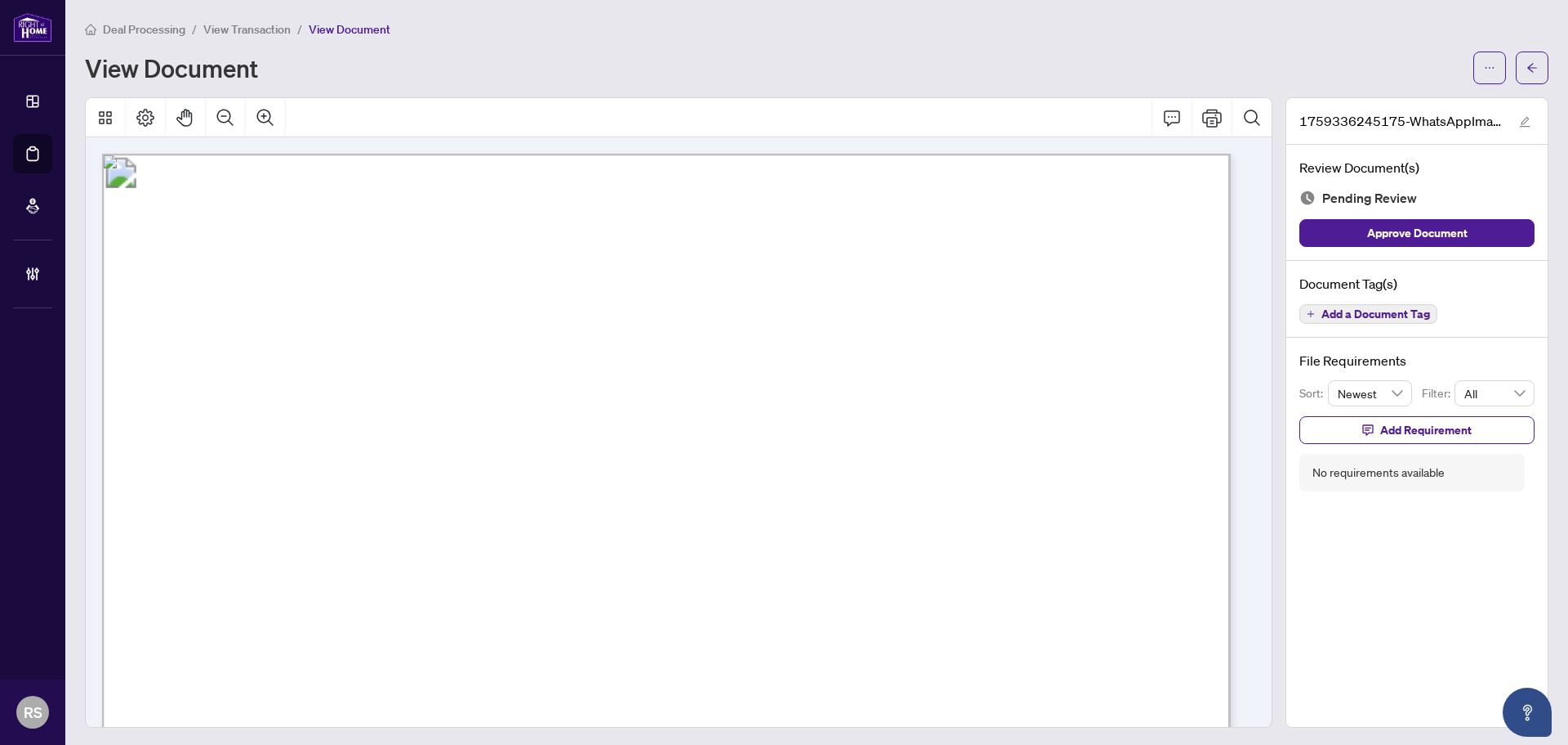
click at [252, 29] on span "View Transaction" at bounding box center [247, 30] width 87 height 15
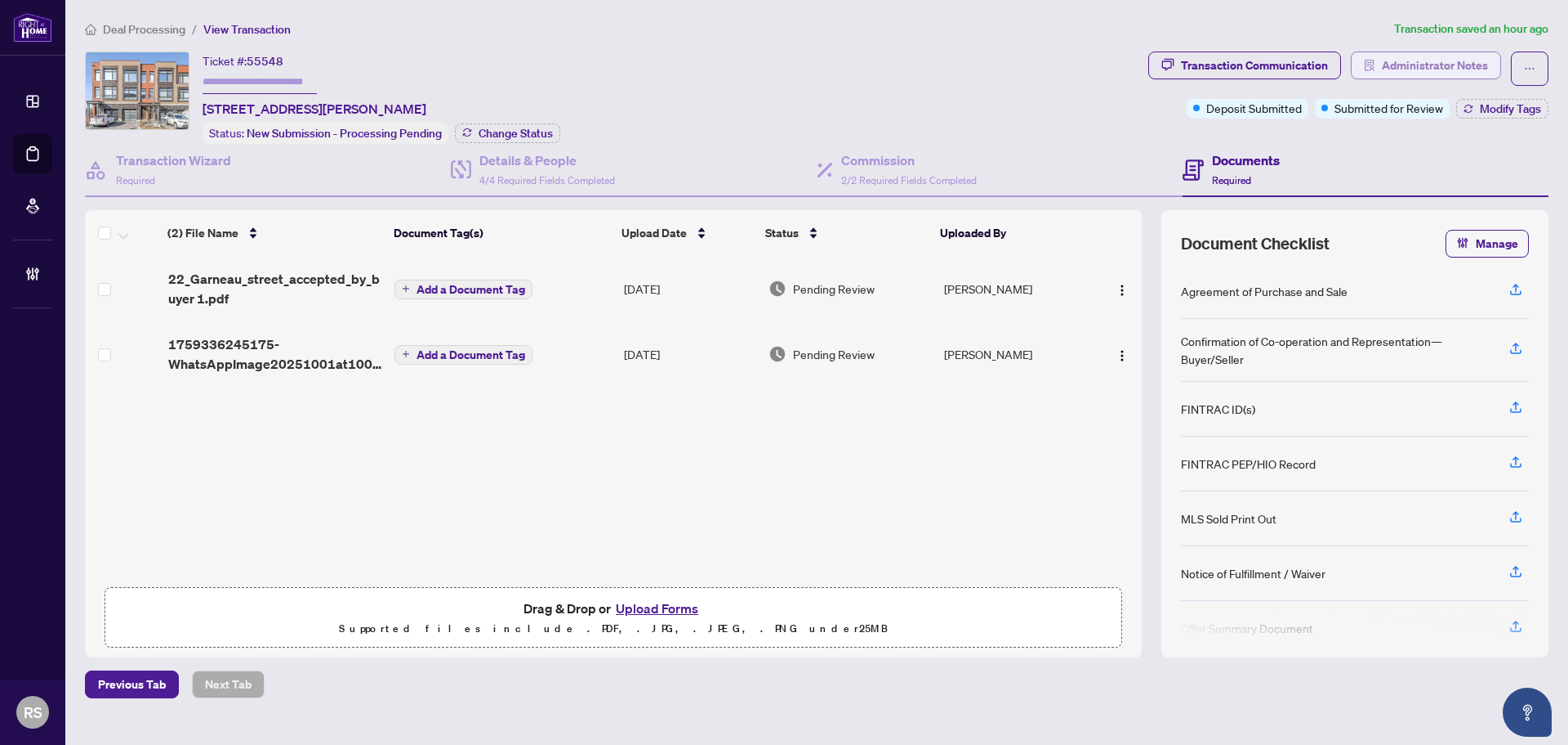
click at [1456, 55] on span "Administrator Notes" at bounding box center [1435, 66] width 106 height 26
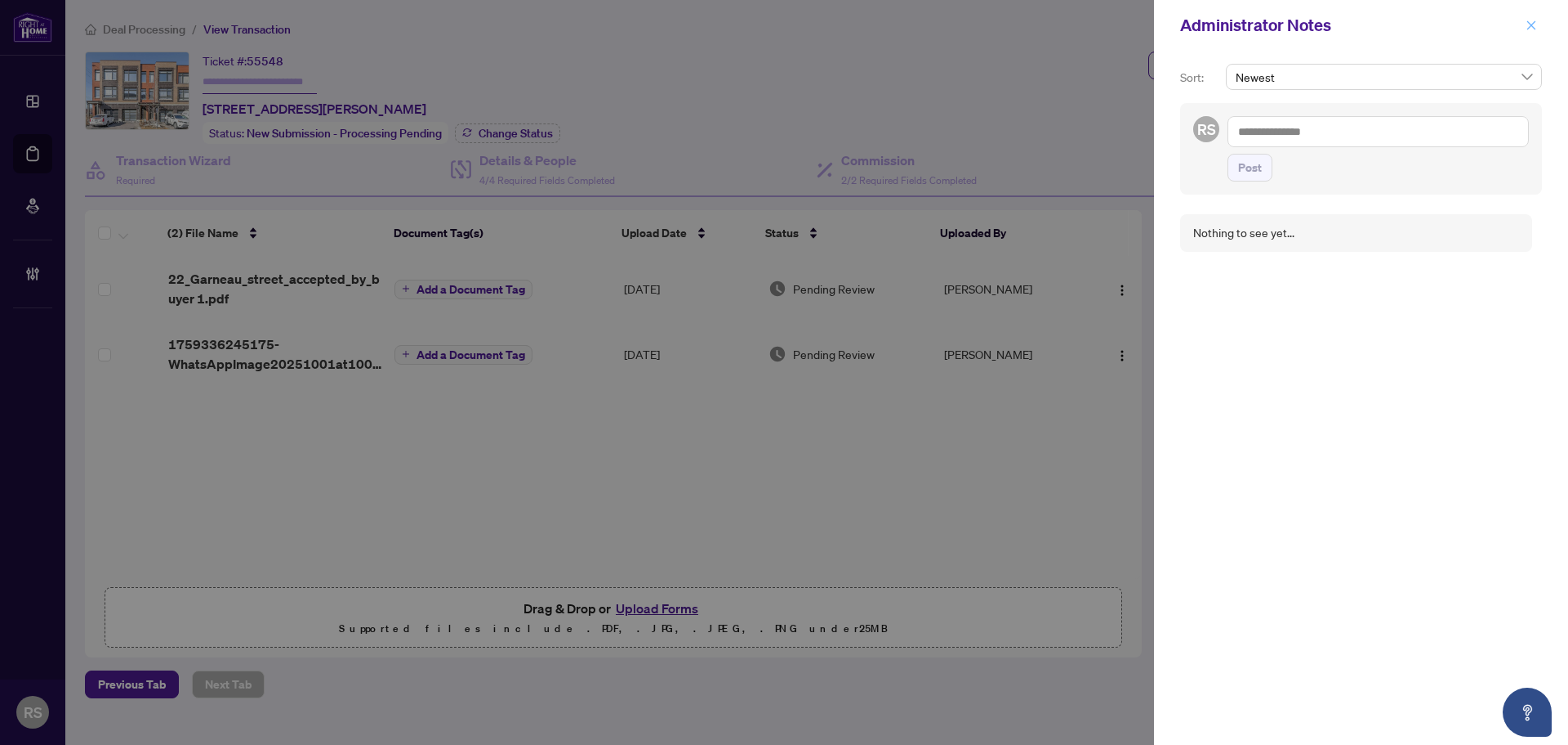
click at [1533, 31] on icon "close" at bounding box center [1532, 26] width 12 height 12
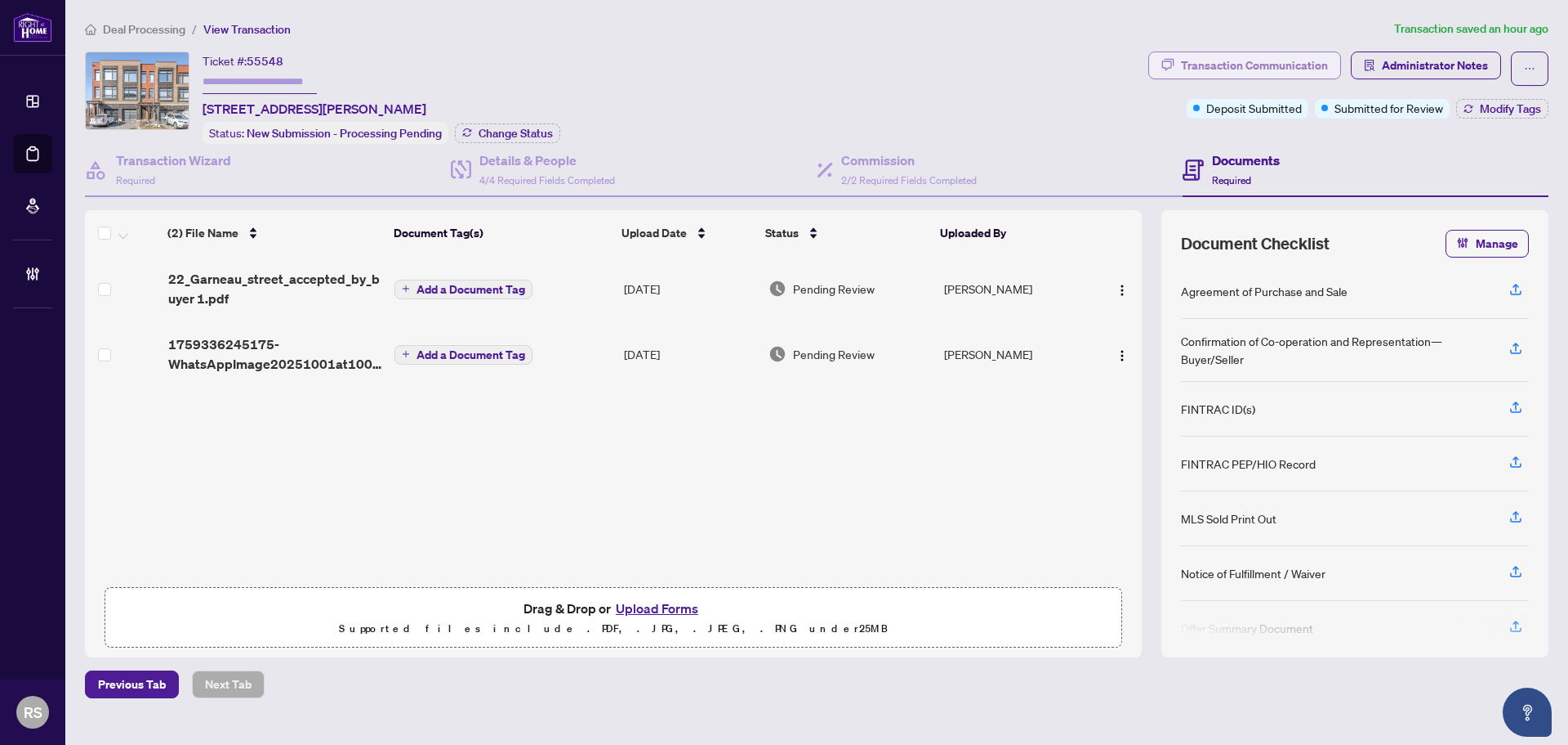
click at [1268, 63] on div "Transaction Communication" at bounding box center [1255, 66] width 147 height 26
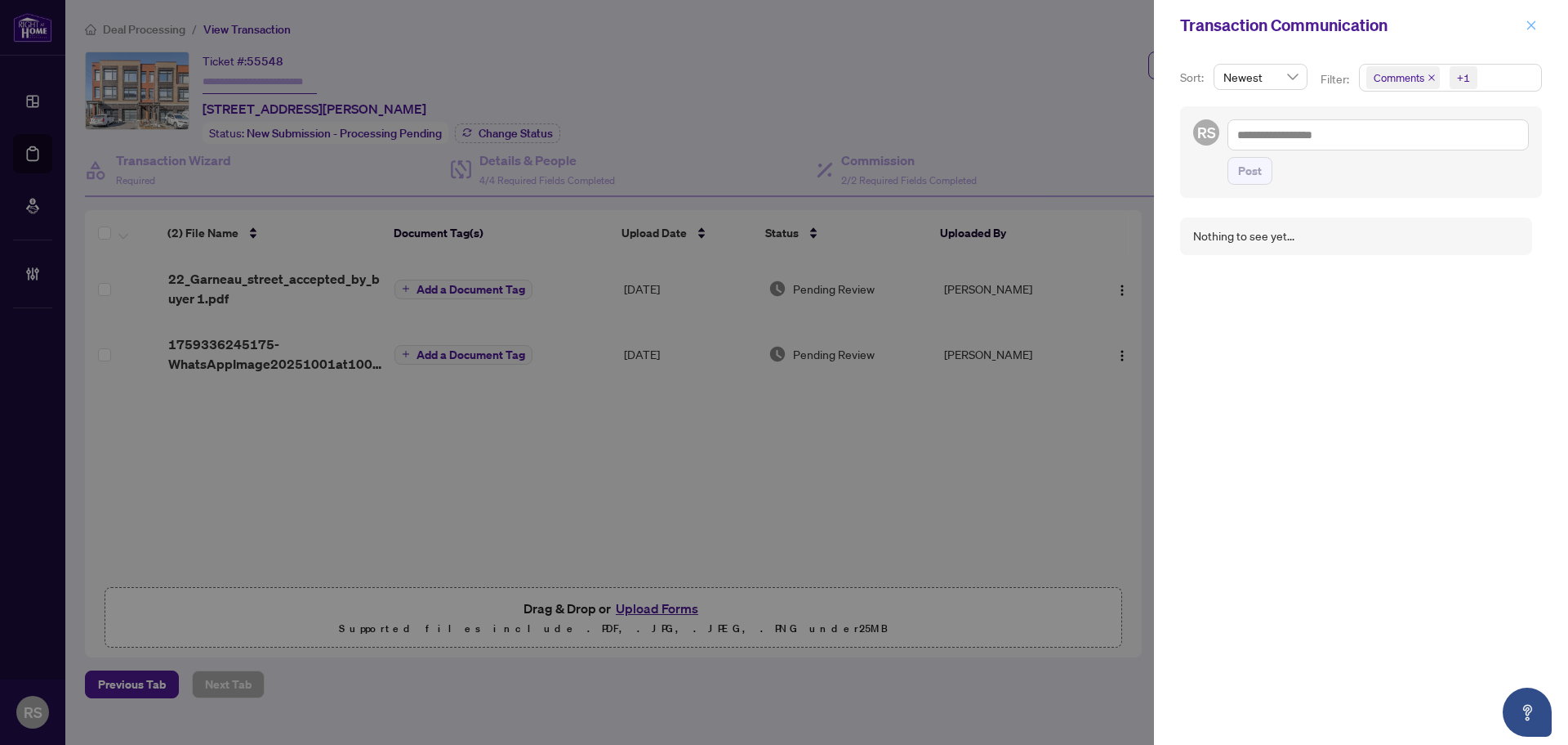
click at [1535, 26] on icon "close" at bounding box center [1532, 26] width 12 height 12
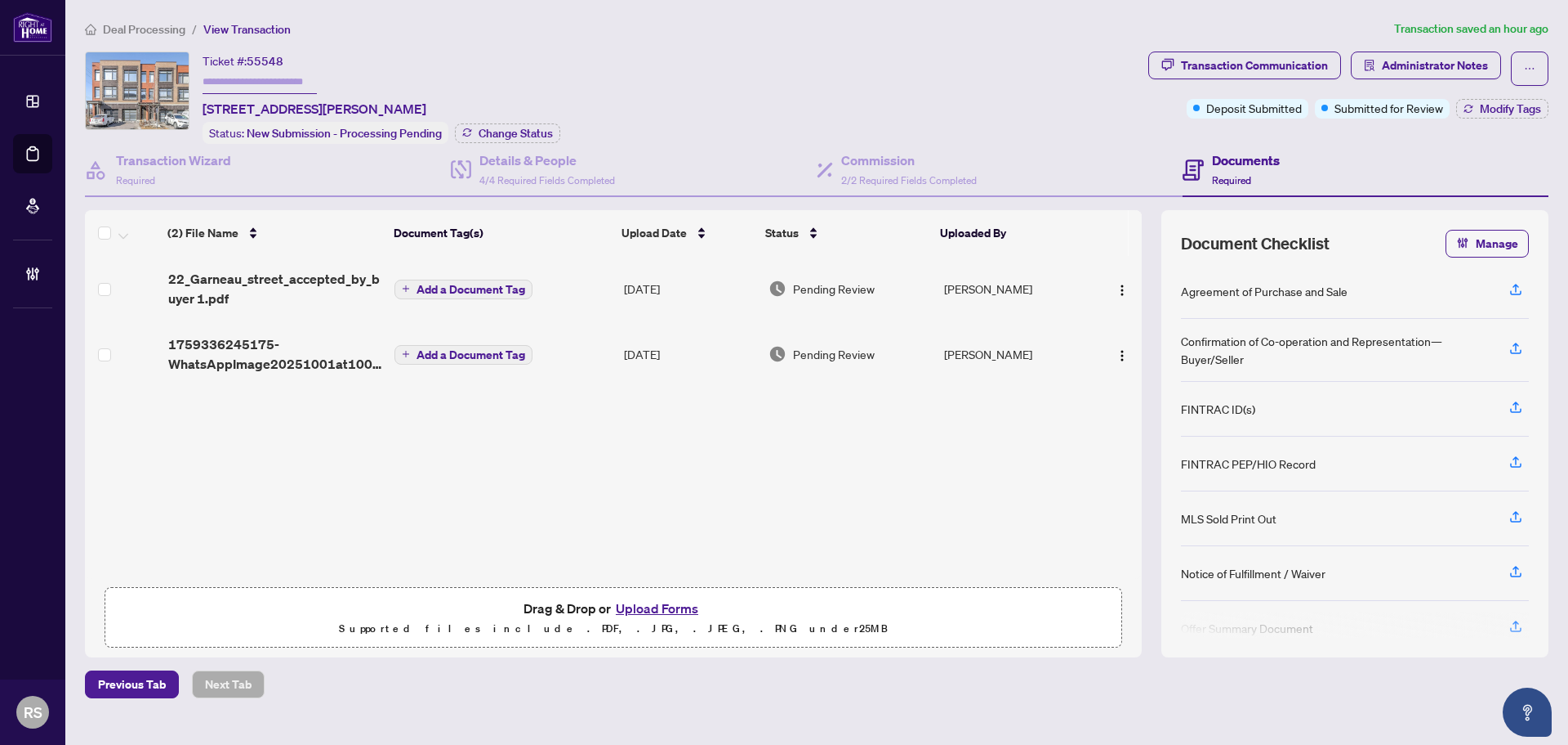
click at [127, 16] on main "Deal Processing / View Transaction Transaction saved an hour ago Ticket #: 5554…" at bounding box center [816, 372] width 1503 height 745
click at [146, 30] on span "Deal Processing" at bounding box center [144, 30] width 82 height 15
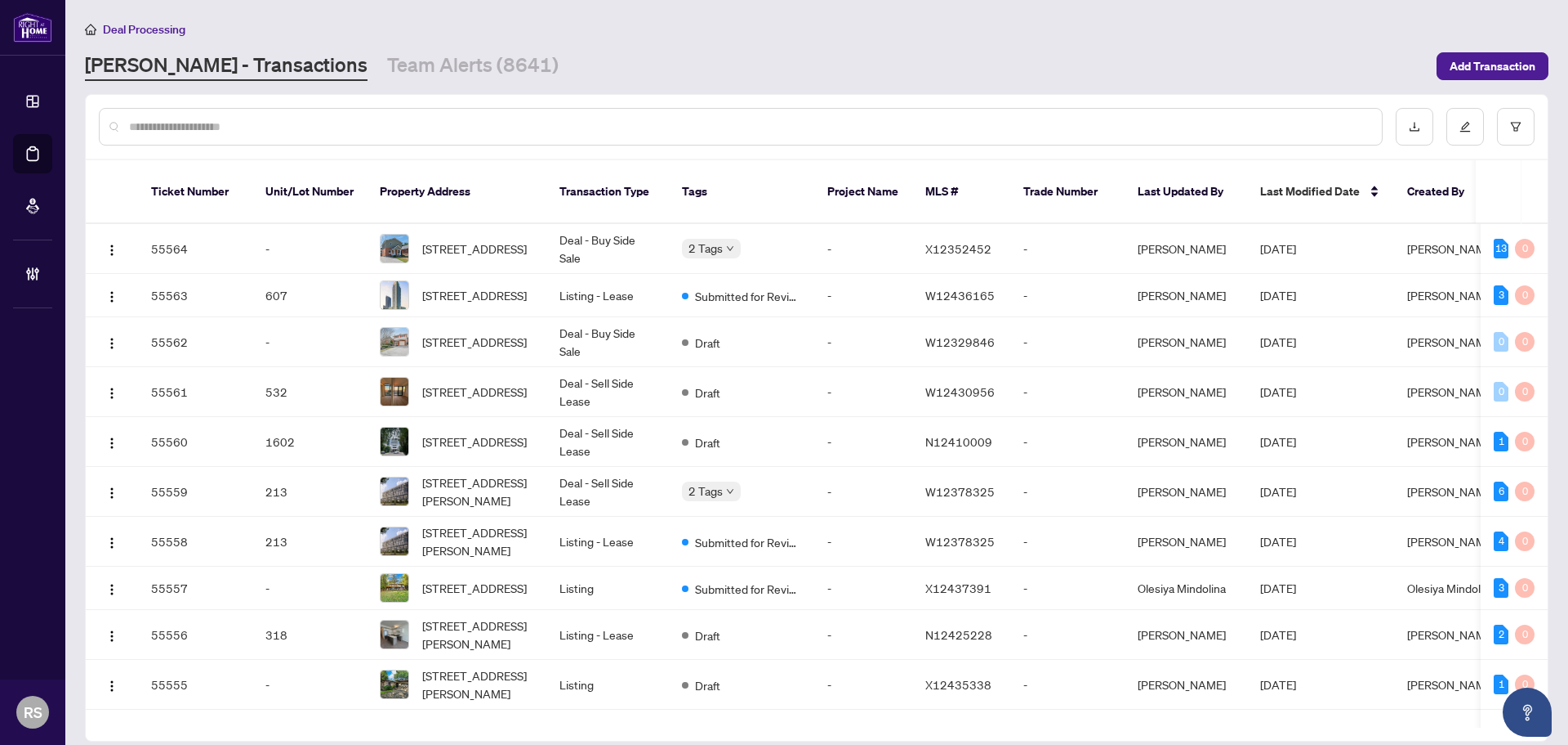
click at [279, 123] on input "text" at bounding box center [749, 127] width 1240 height 18
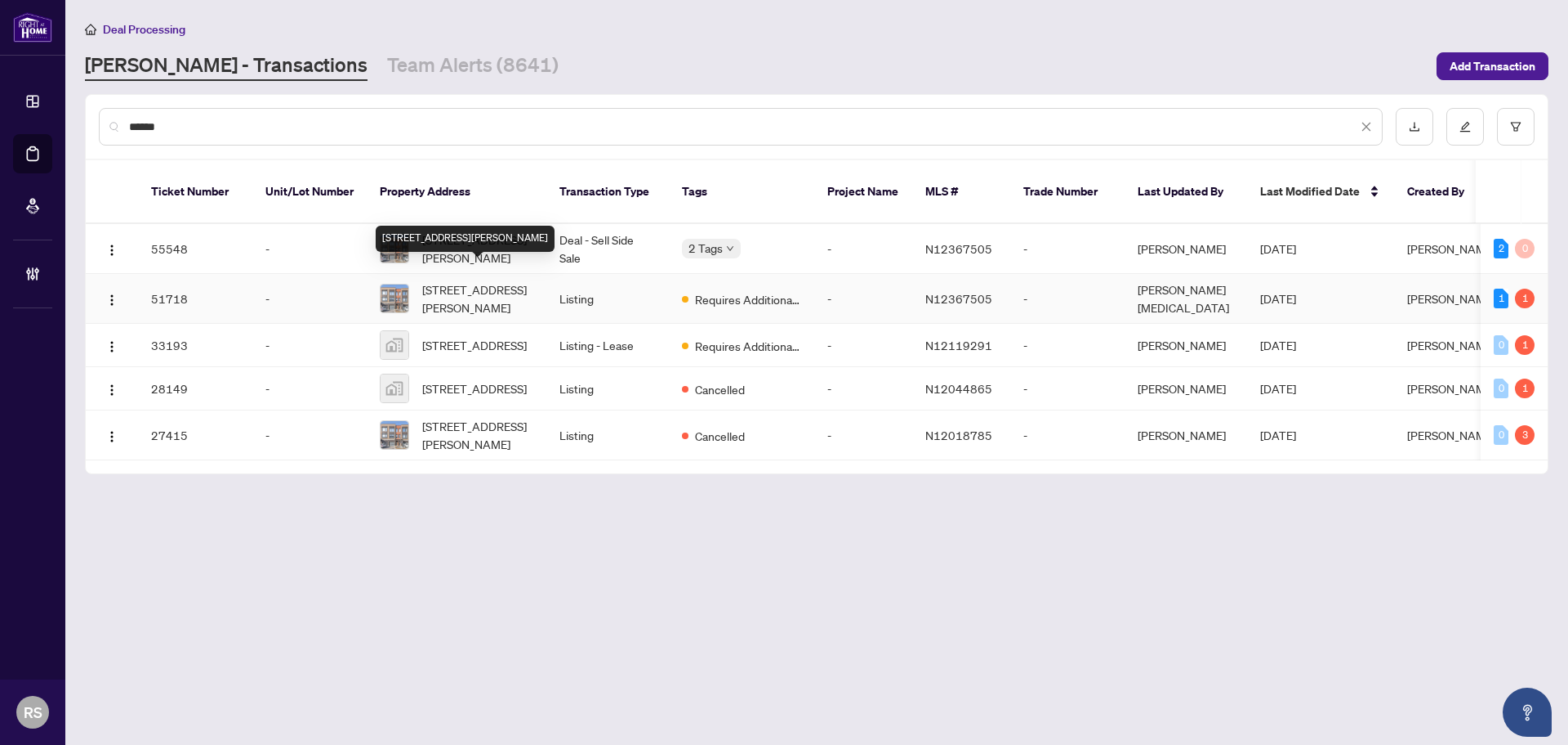
type input "******"
click at [455, 283] on span "22 Garneau St, Vaughan, Ontario L4L 0M1, Canada" at bounding box center [477, 299] width 111 height 36
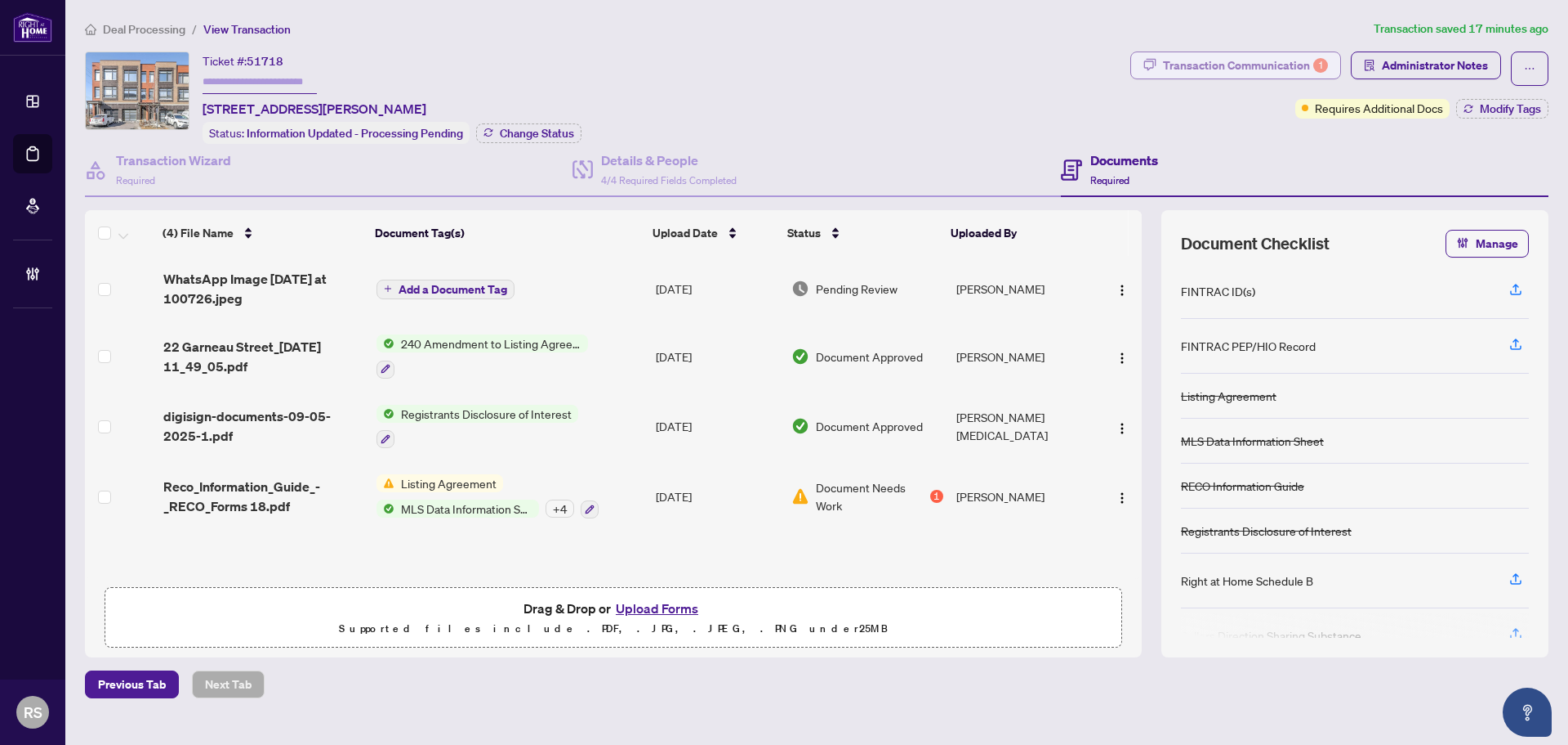
click at [1278, 63] on div "Transaction Communication 1" at bounding box center [1246, 66] width 165 height 26
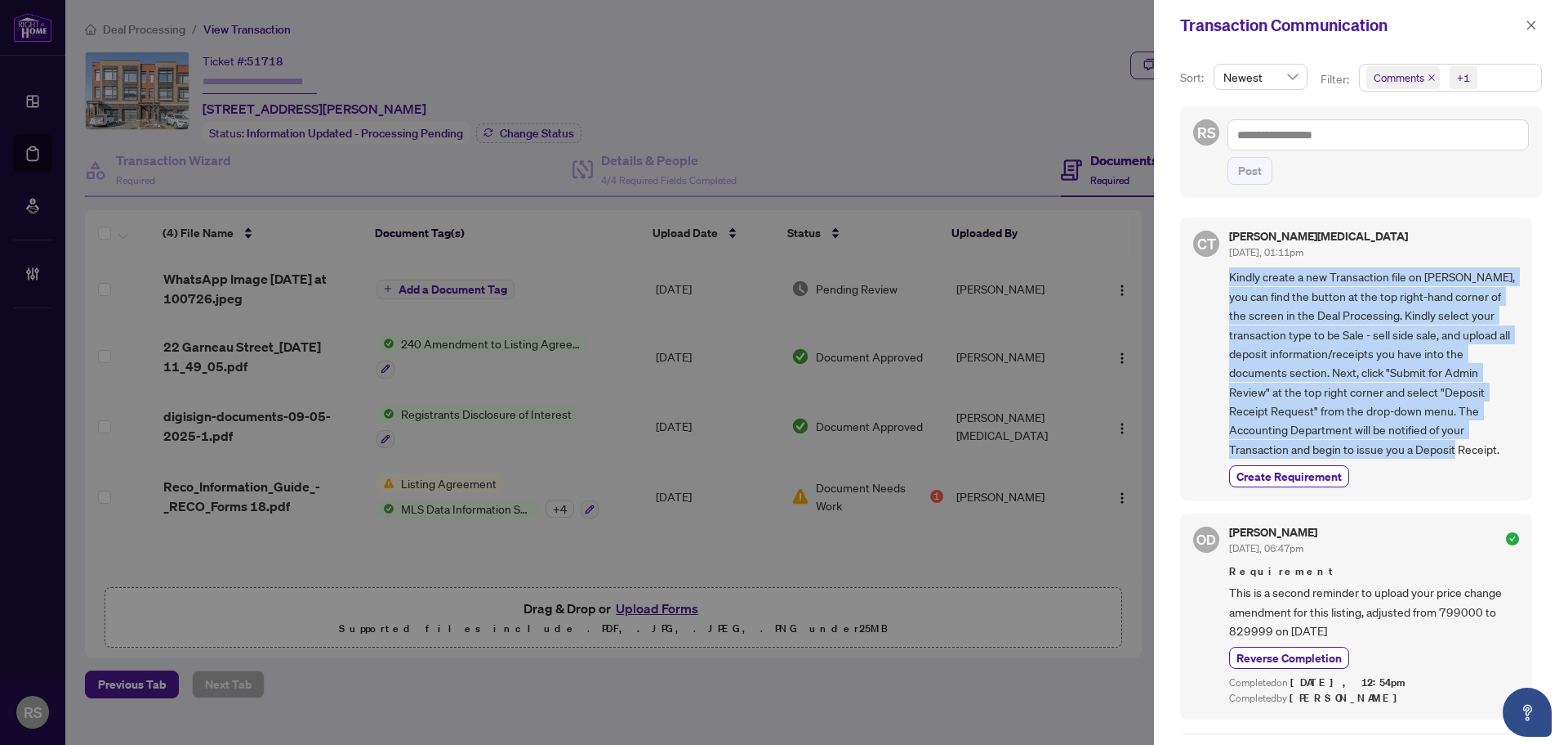
drag, startPoint x: 1230, startPoint y: 275, endPoint x: 1496, endPoint y: 455, distance: 321.2
click at [1496, 455] on span "Kindly create a new Transaction file on rHome, you can find the button at the t…" at bounding box center [1374, 363] width 290 height 191
copy span "Kindly create a new Transaction file on rHome, you can find the button at the t…"
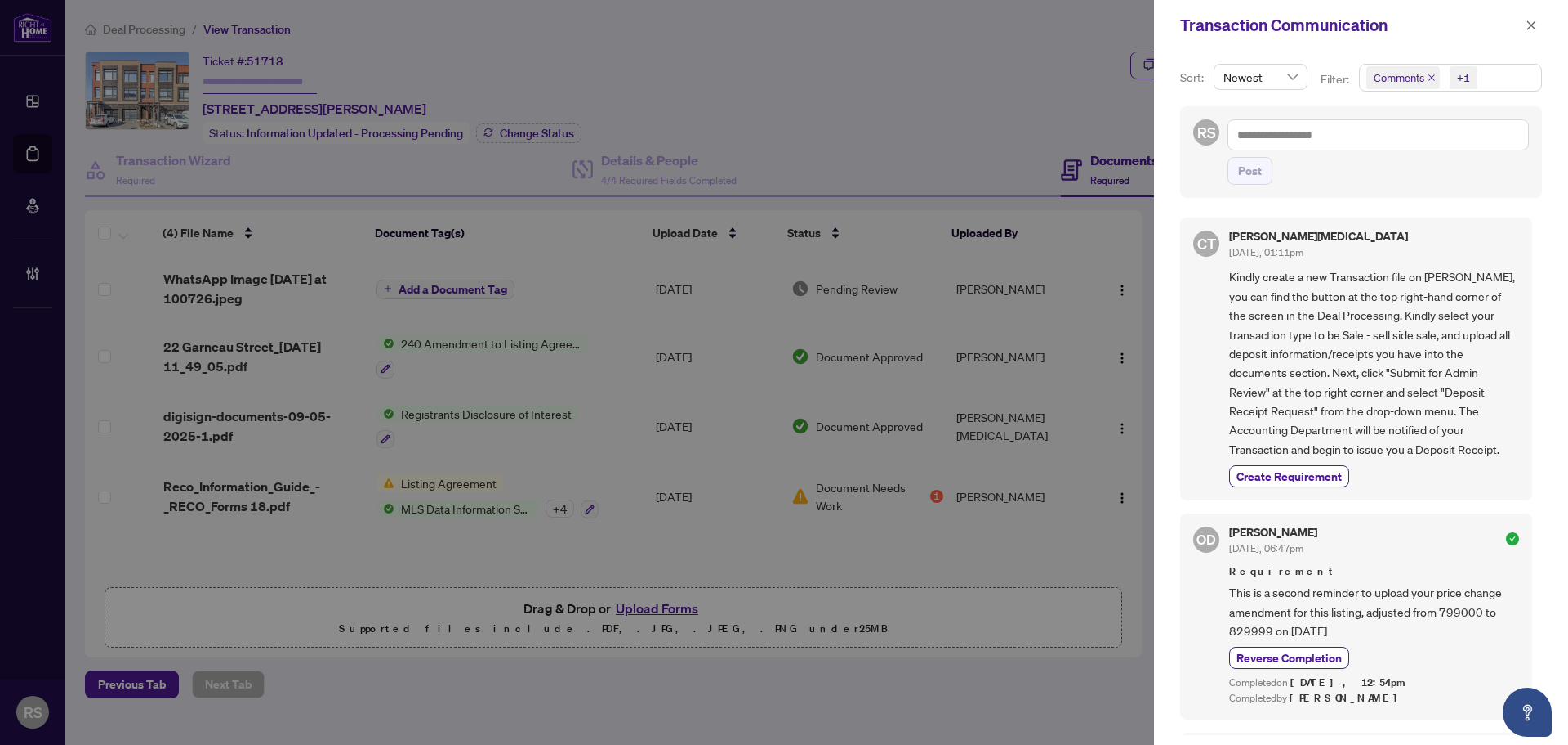
click at [1493, 172] on div "Post" at bounding box center [1378, 171] width 301 height 28
click at [1532, 32] on span "button" at bounding box center [1532, 26] width 12 height 26
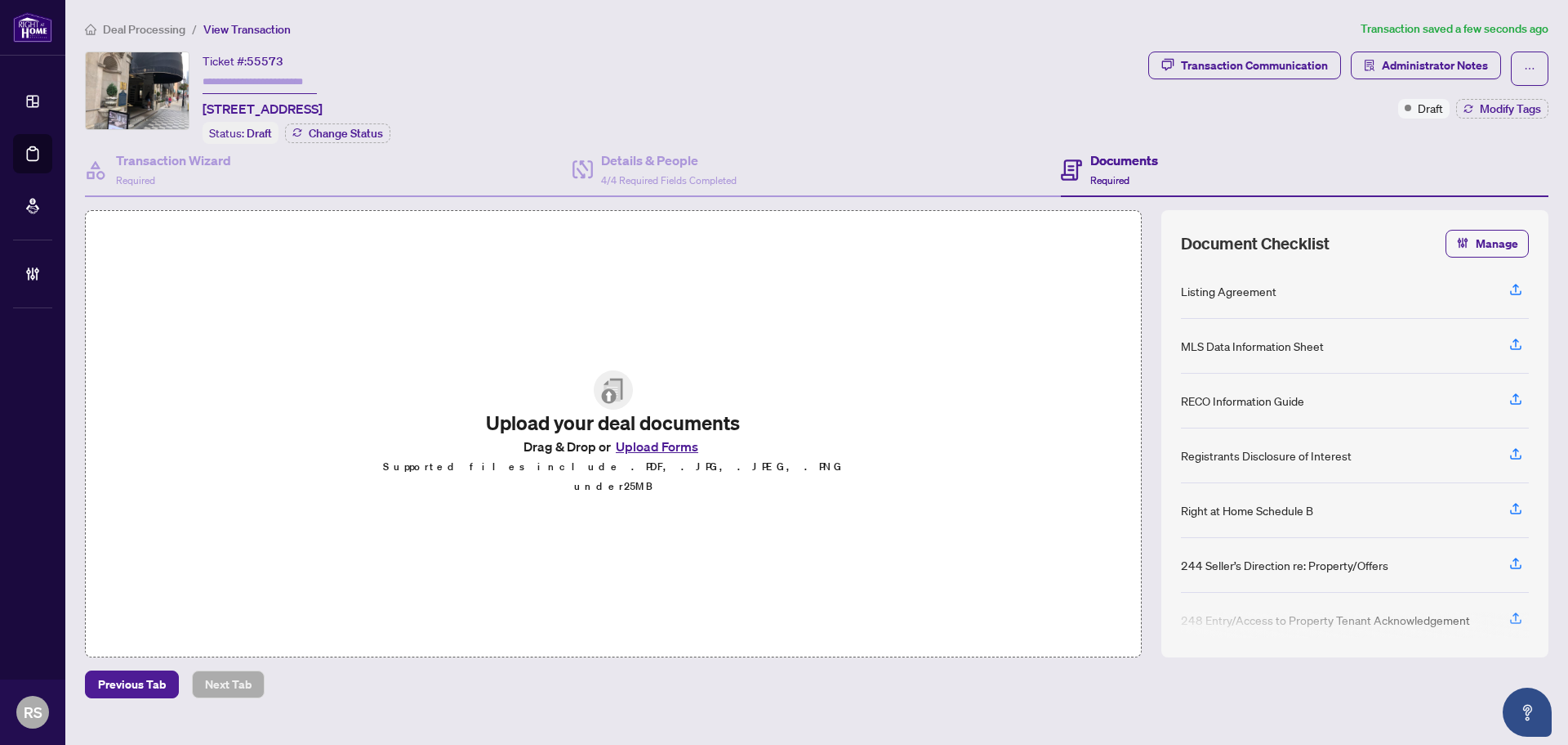
click at [148, 28] on span "Deal Processing" at bounding box center [144, 30] width 82 height 15
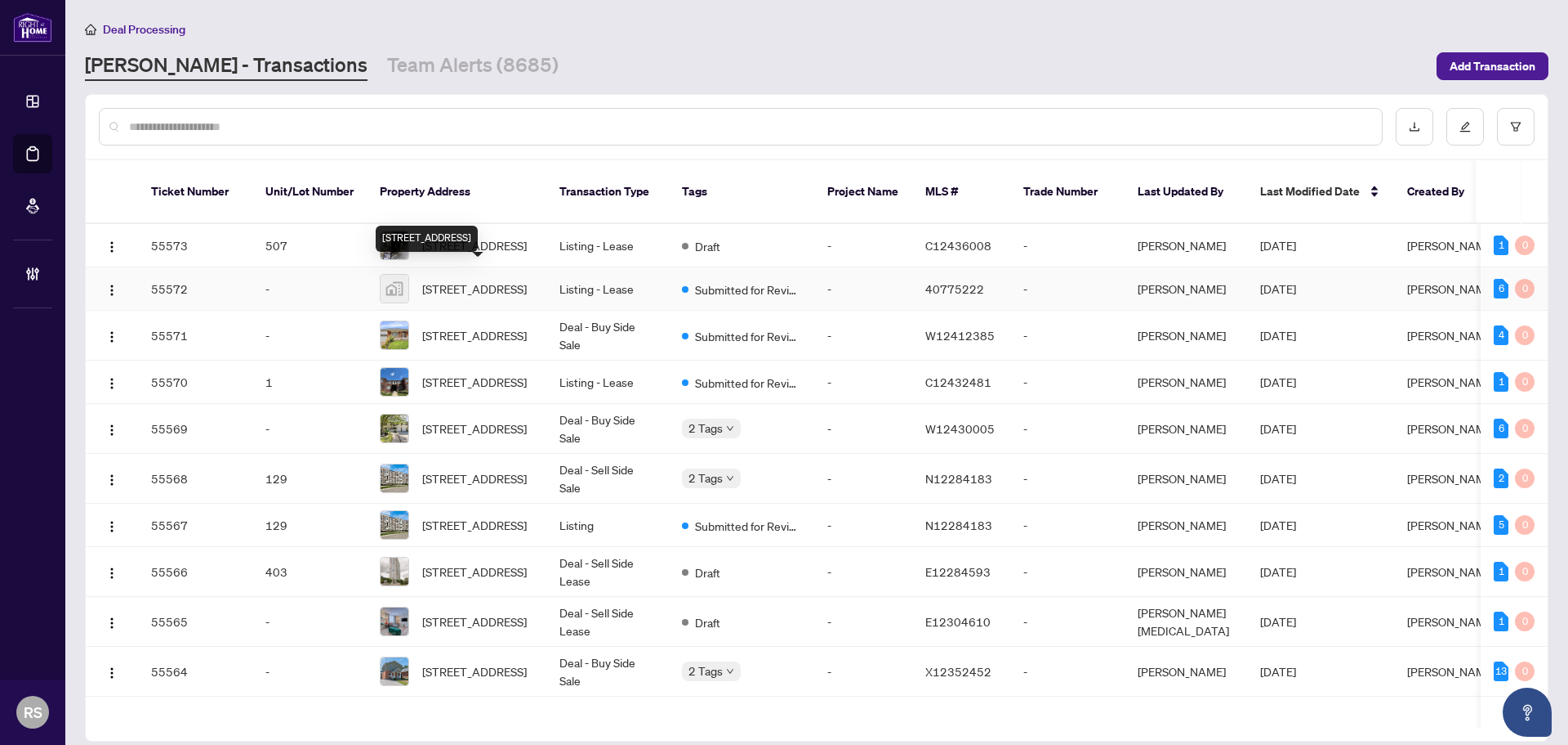
click at [499, 280] on span "[STREET_ADDRESS]" at bounding box center [474, 289] width 104 height 18
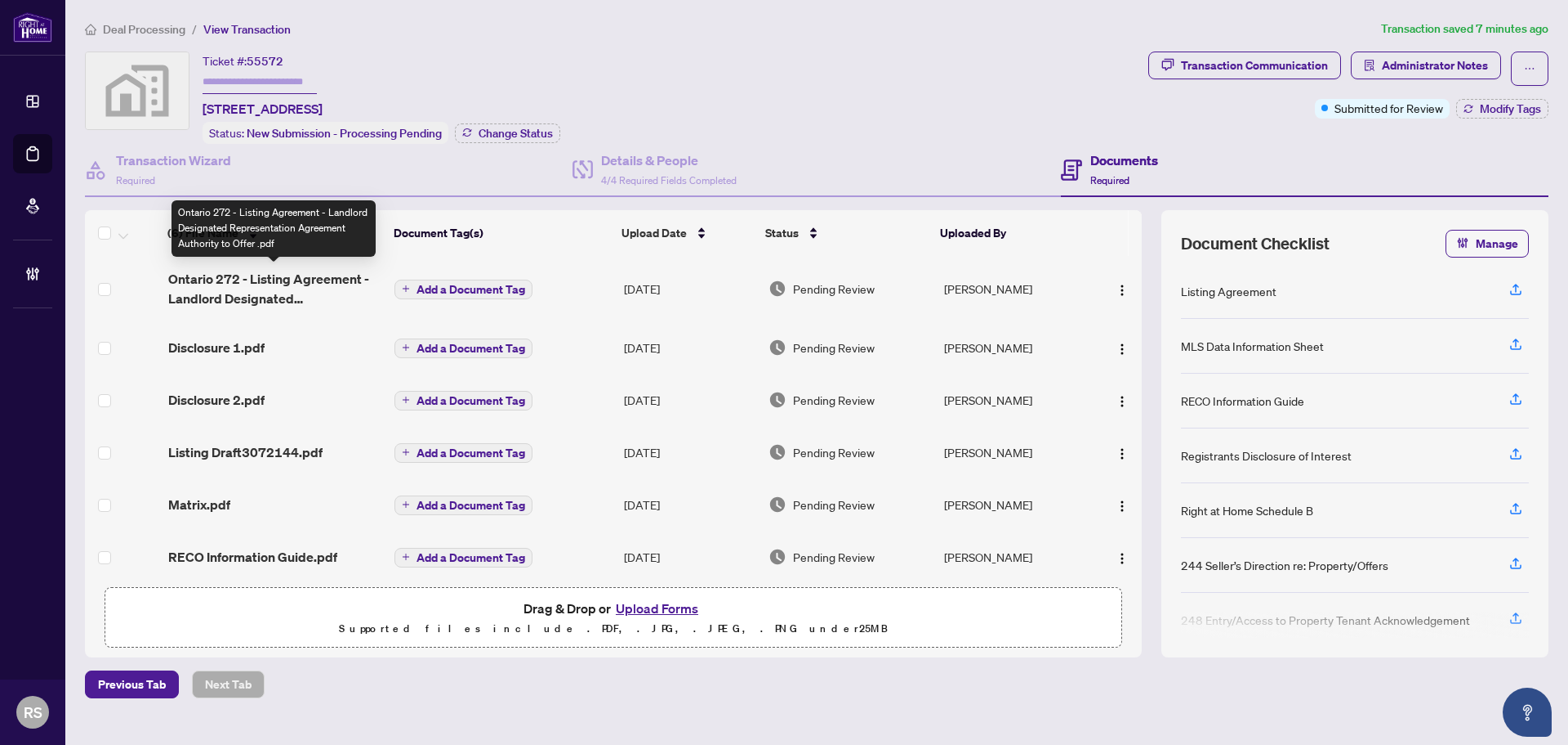
click at [249, 278] on span "Ontario 272 - Listing Agreement - Landlord Designated Representation Agreement …" at bounding box center [276, 289] width 214 height 40
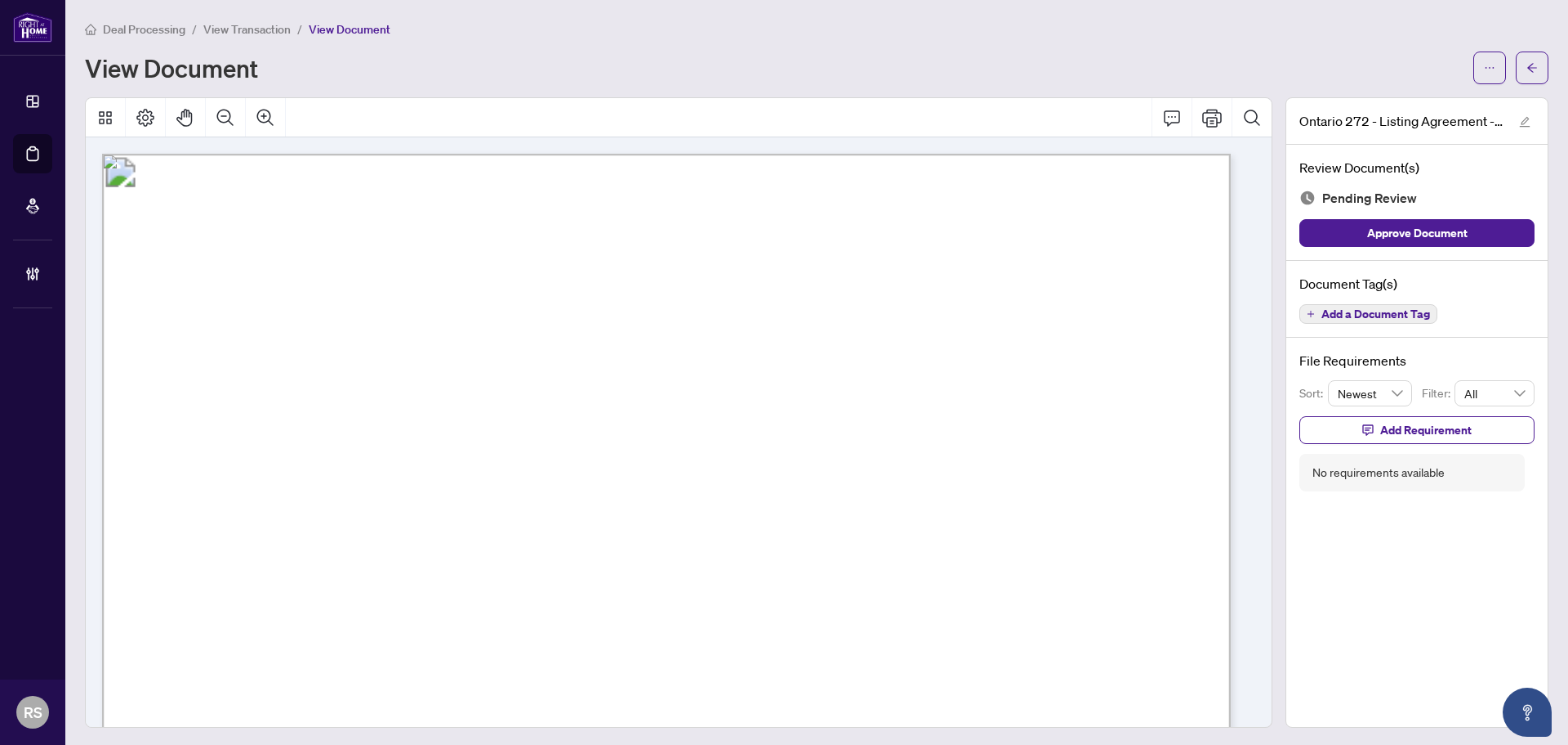
click at [271, 29] on span "View Transaction" at bounding box center [247, 30] width 87 height 15
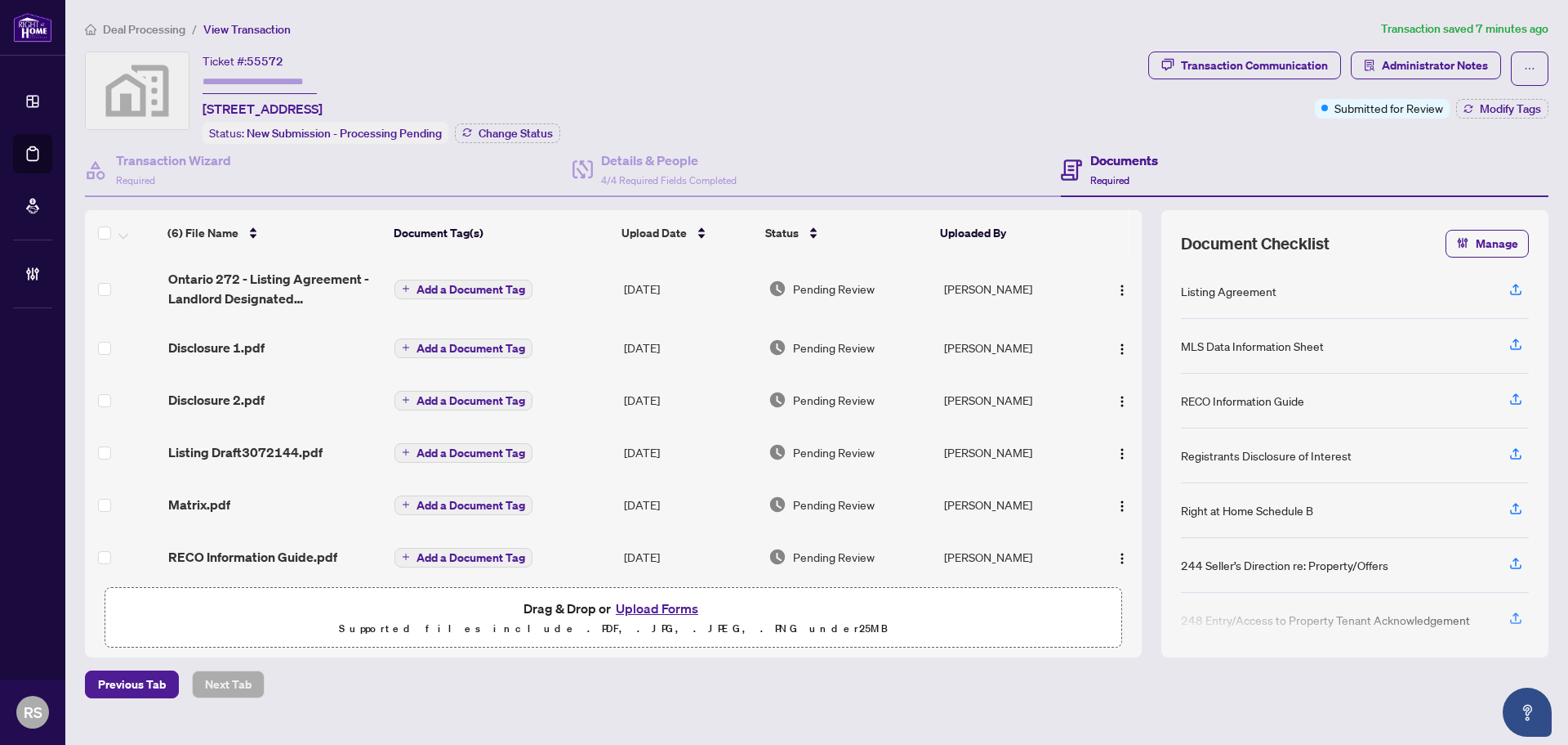
click at [145, 30] on span "Deal Processing" at bounding box center [144, 30] width 82 height 15
